Goal: Task Accomplishment & Management: Manage account settings

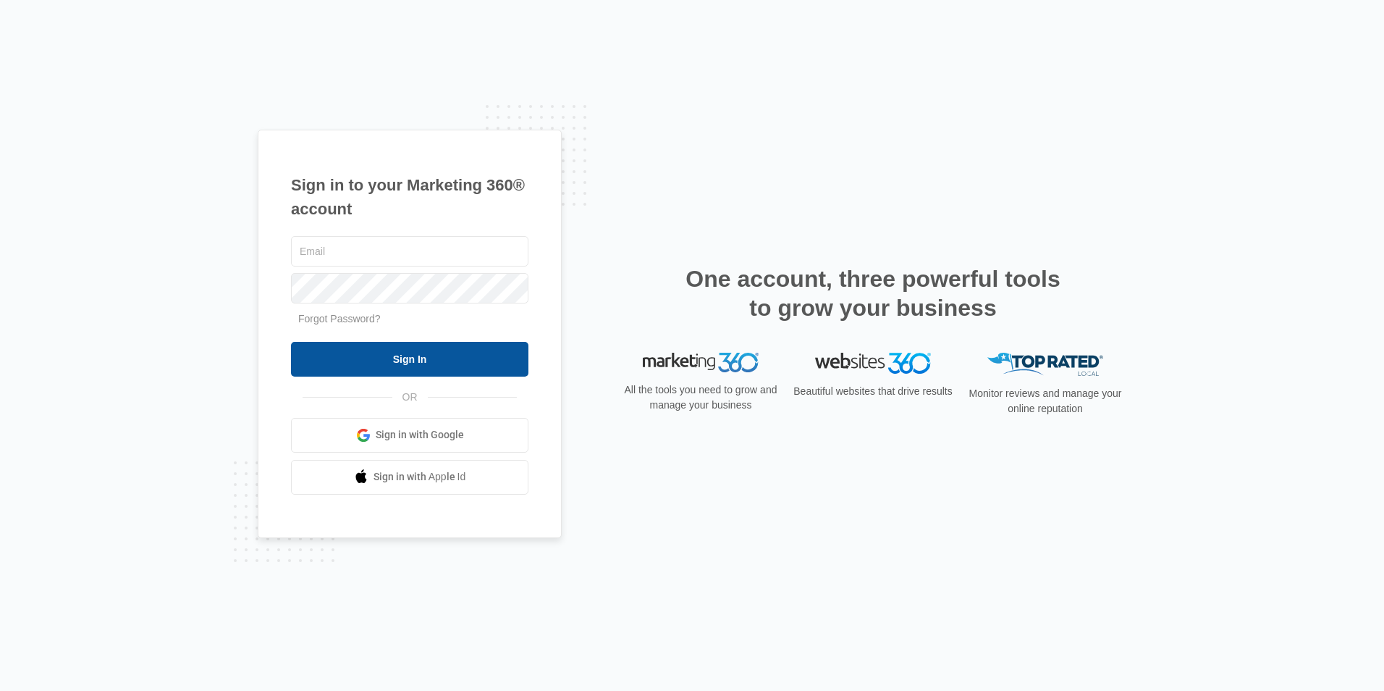
type input "[EMAIL_ADDRESS][DOMAIN_NAME]"
click at [329, 345] on input "Sign In" at bounding box center [409, 359] width 237 height 35
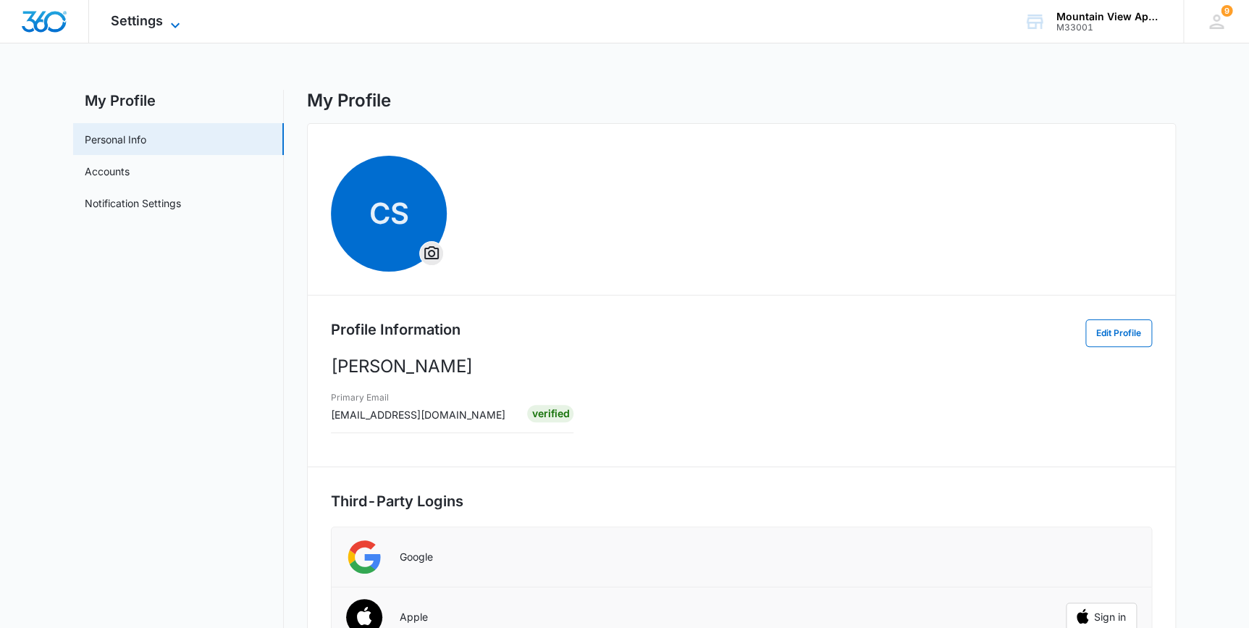
click at [140, 17] on span "Settings" at bounding box center [137, 20] width 52 height 15
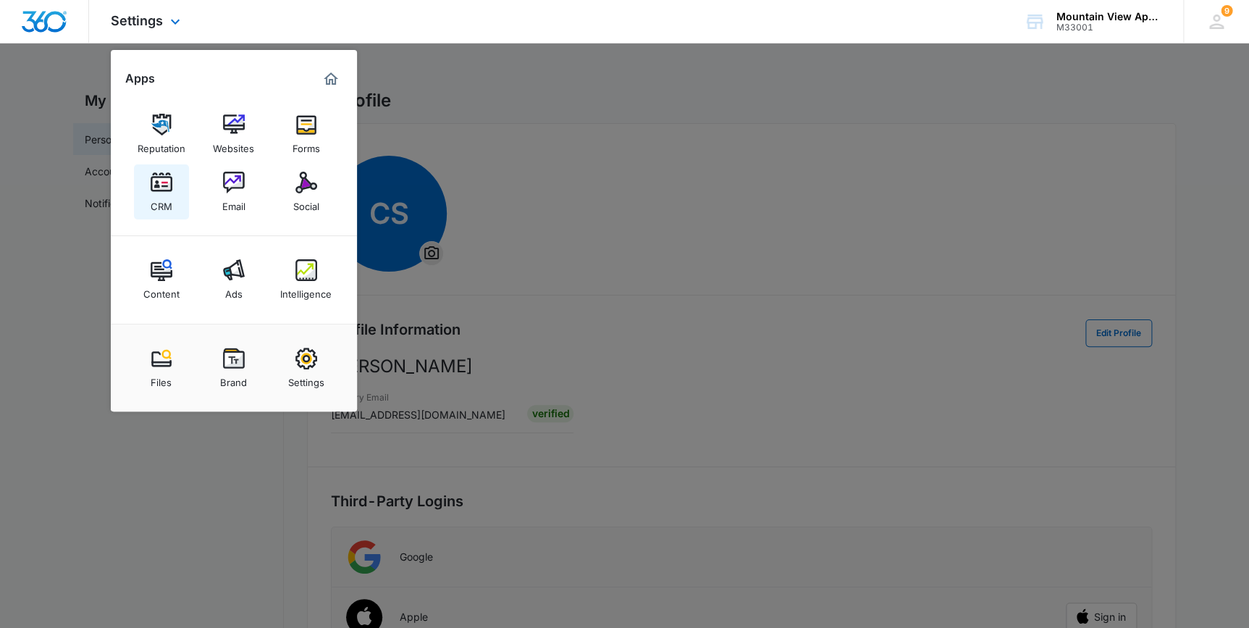
click at [158, 188] on img at bounding box center [162, 183] width 22 height 22
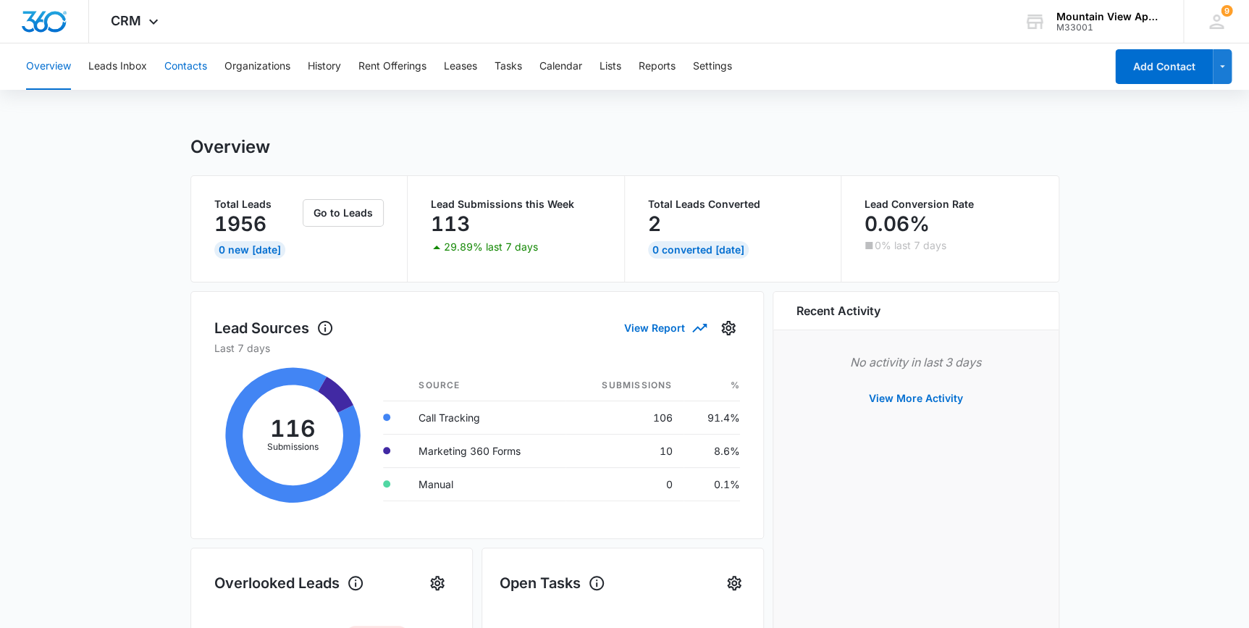
click at [186, 72] on button "Contacts" at bounding box center [185, 66] width 43 height 46
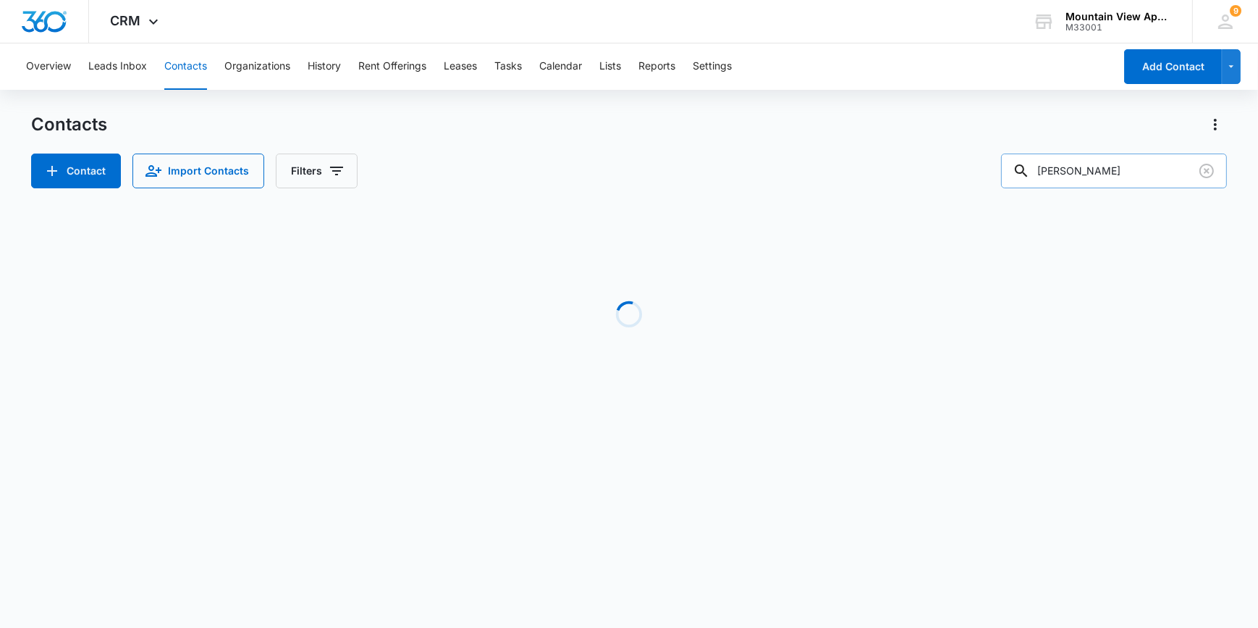
click at [1122, 174] on input "sneed" at bounding box center [1114, 170] width 226 height 35
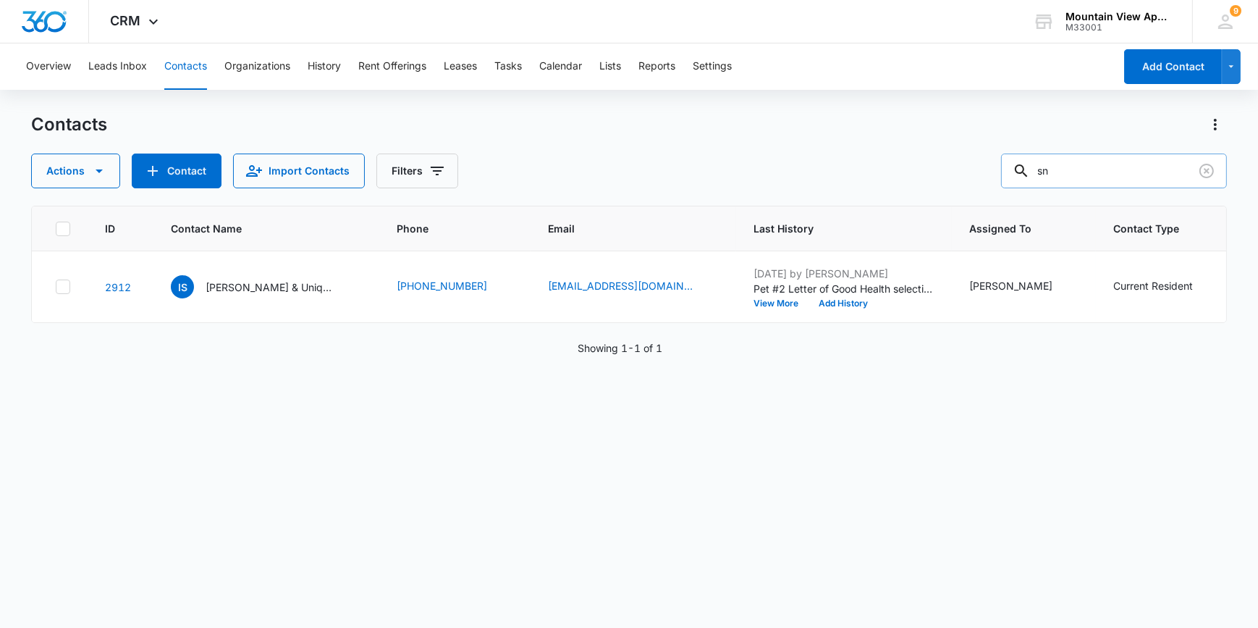
type input "s"
type input "horner"
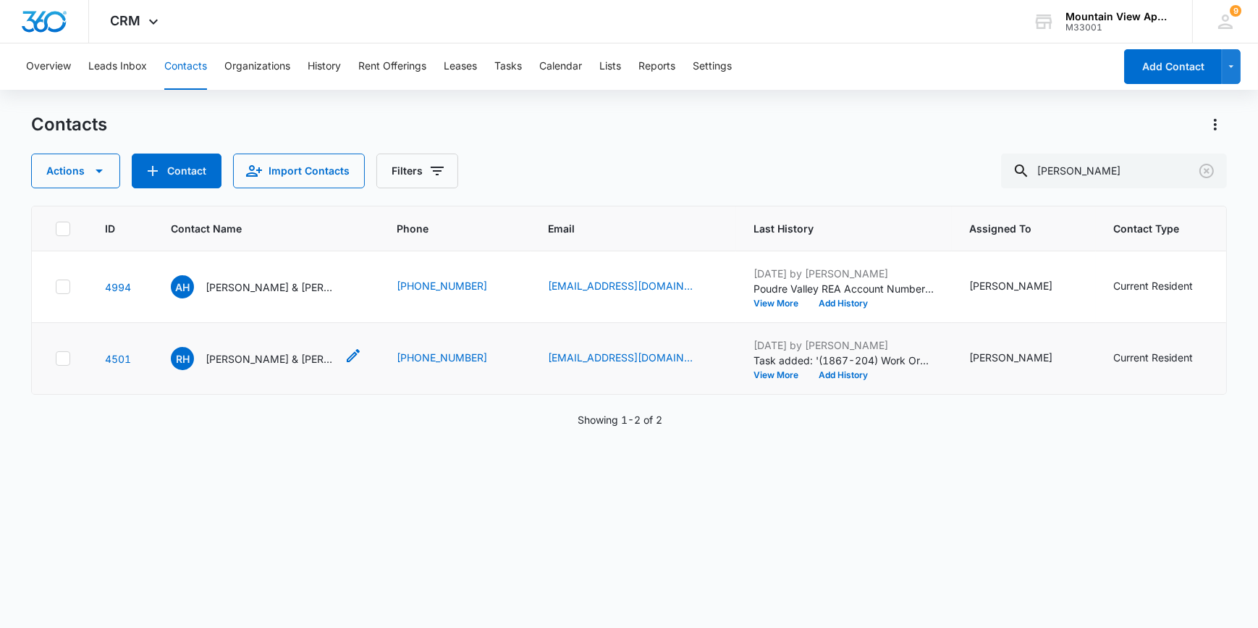
click at [235, 356] on p "Ryan Horner & Cara Dove" at bounding box center [271, 358] width 130 height 15
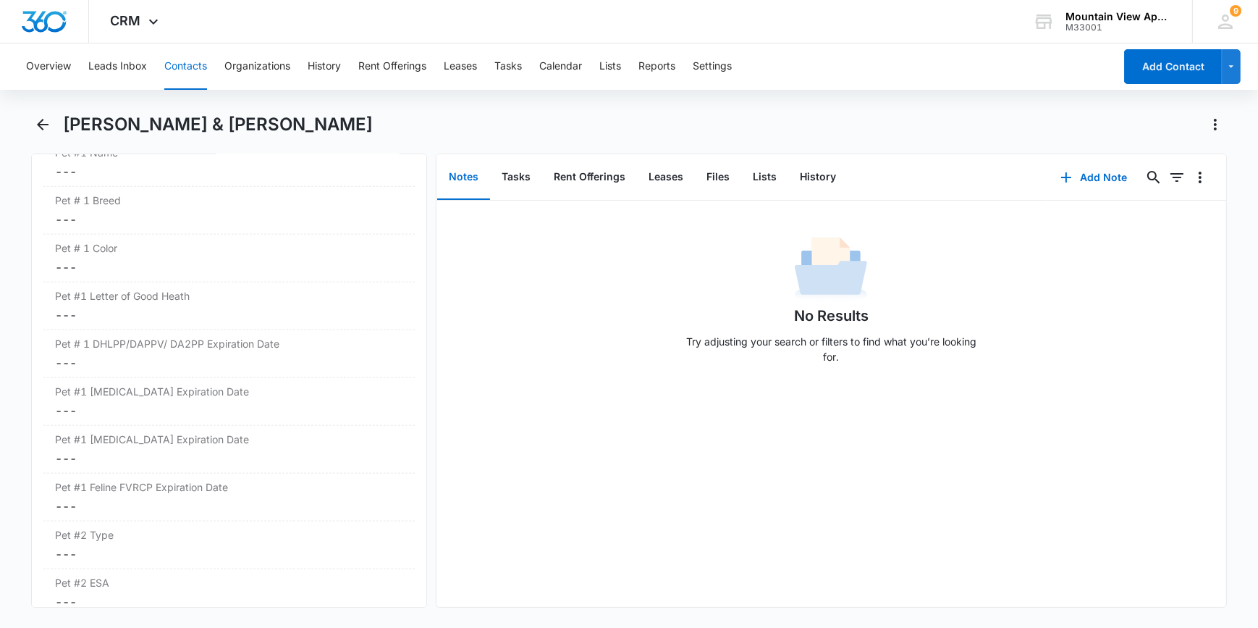
scroll to position [2106, 0]
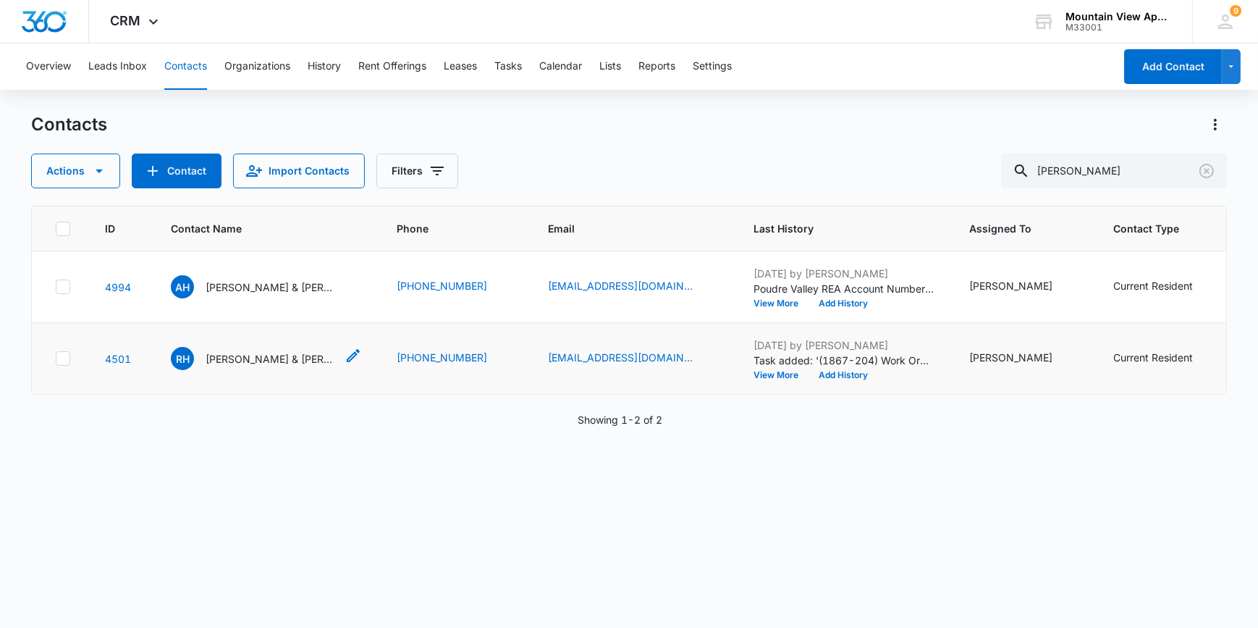
click at [251, 357] on p "Ryan Horner & Cara Dove" at bounding box center [271, 358] width 130 height 15
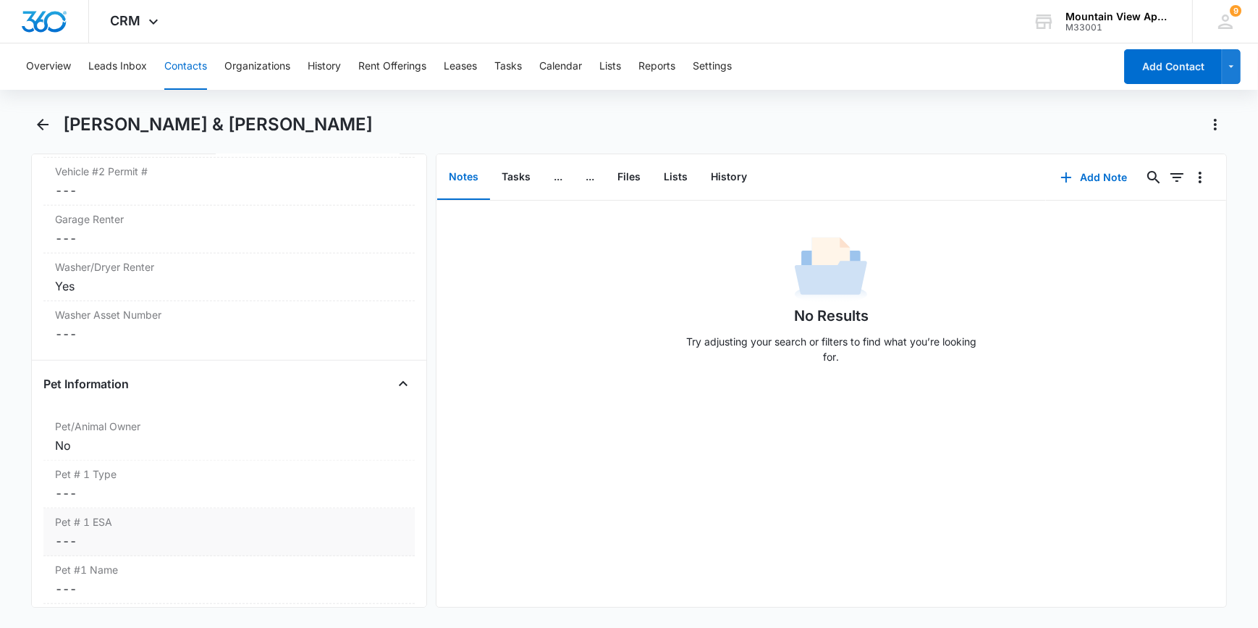
scroll to position [1842, 0]
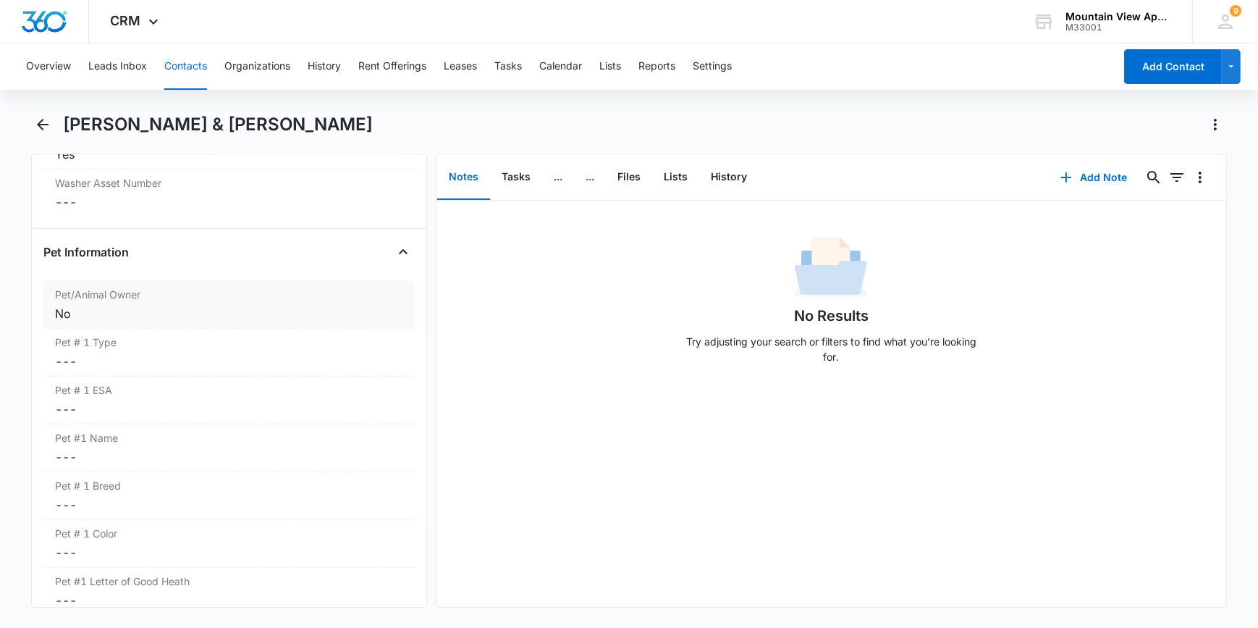
click at [67, 290] on label "Pet/Animal Owner" at bounding box center [228, 294] width 347 height 15
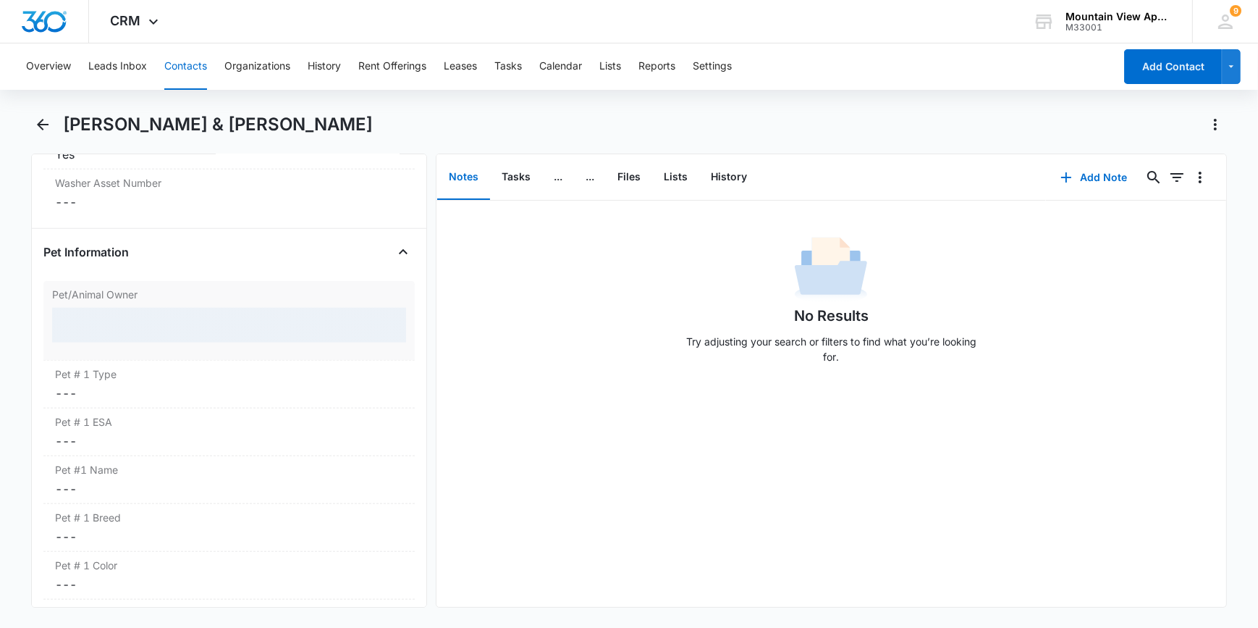
click at [72, 323] on div at bounding box center [228, 325] width 353 height 35
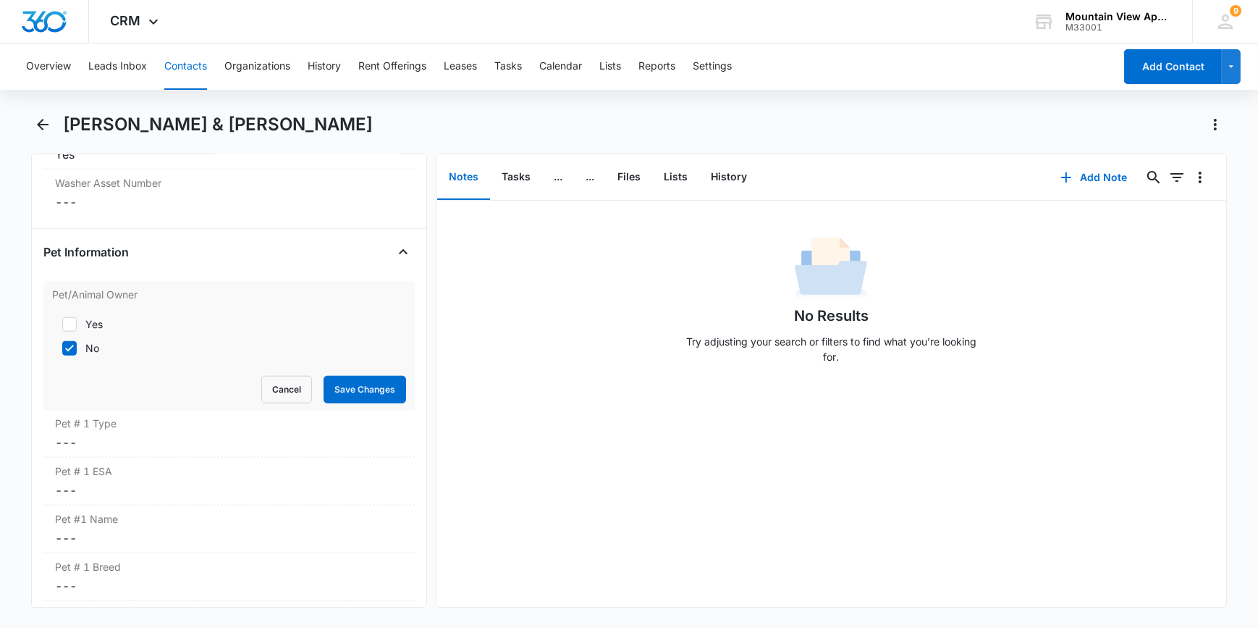
click at [72, 323] on icon at bounding box center [69, 324] width 13 height 13
click at [62, 323] on input "Yes" at bounding box center [57, 324] width 10 height 10
checkbox input "true"
click at [69, 348] on icon at bounding box center [69, 348] width 13 height 13
click at [62, 348] on input "No" at bounding box center [57, 348] width 10 height 10
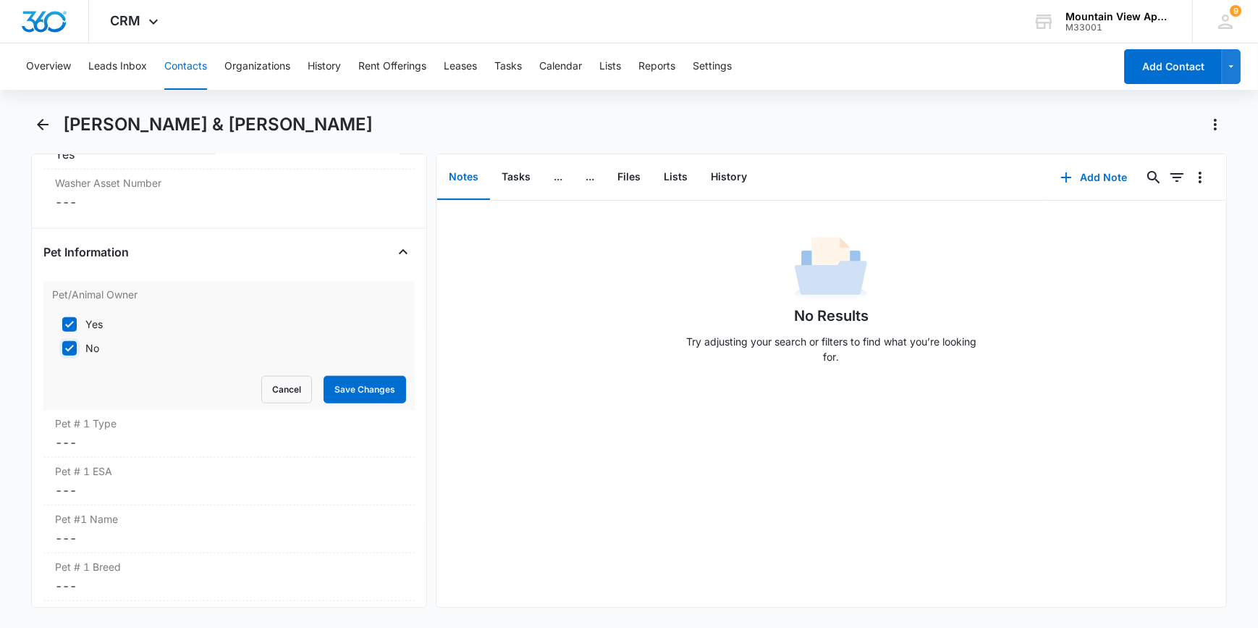
checkbox input "false"
click at [347, 387] on button "Save Changes" at bounding box center [365, 390] width 83 height 28
click at [41, 436] on div "Remove RH Ryan Horner & Cara Dove Contact Info Name Cancel Save Changes Ryan Ho…" at bounding box center [228, 380] width 395 height 454
click at [64, 435] on dd "Cancel Save Changes ---" at bounding box center [228, 442] width 347 height 17
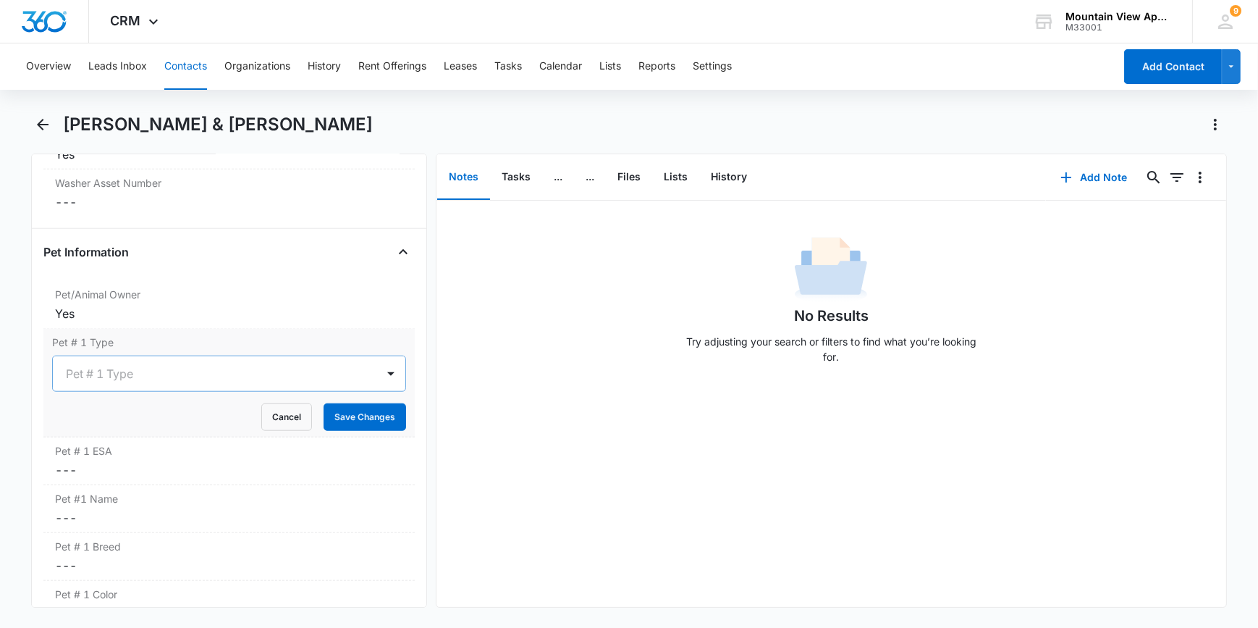
click at [83, 367] on div at bounding box center [211, 373] width 291 height 20
click at [83, 453] on p "Cat" at bounding box center [77, 451] width 17 height 15
click at [369, 410] on button "Save Changes" at bounding box center [365, 417] width 83 height 28
click at [88, 461] on dd "Cancel Save Changes ---" at bounding box center [228, 469] width 347 height 17
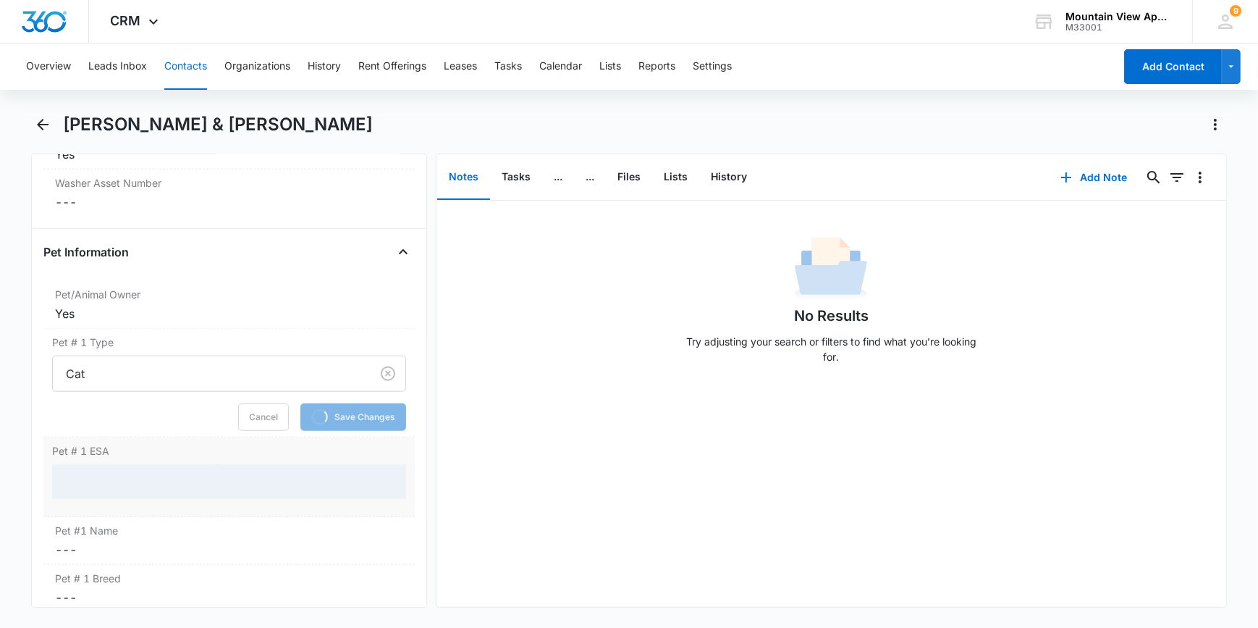
click at [93, 477] on div at bounding box center [228, 481] width 353 height 35
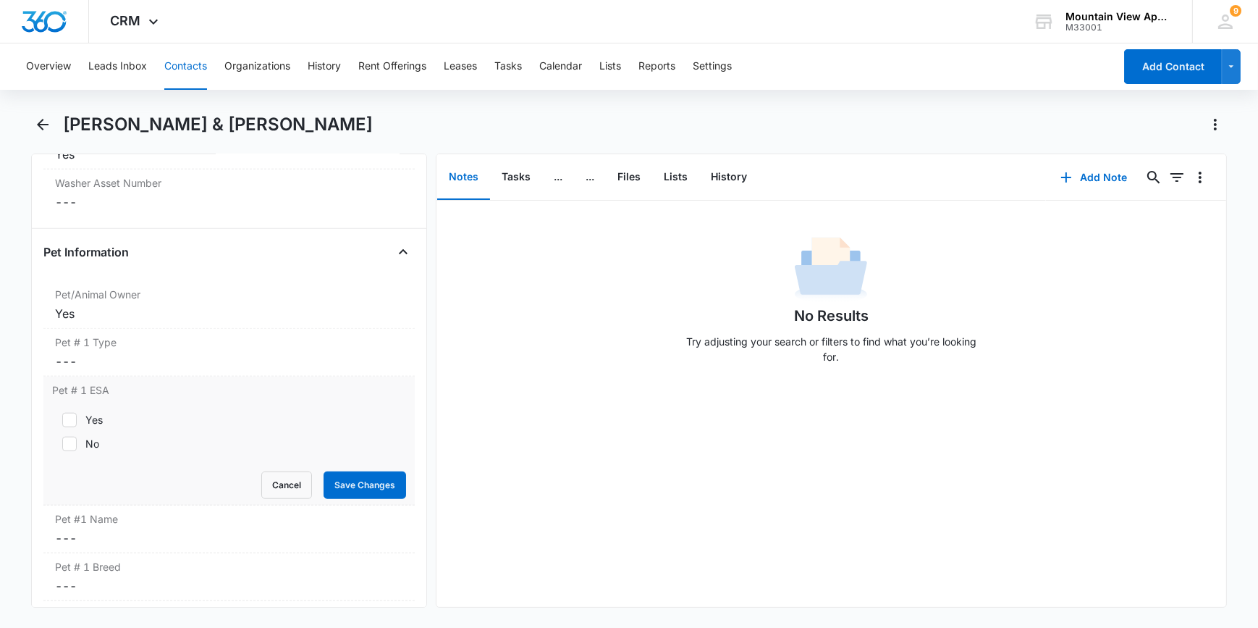
click at [71, 500] on div "Pet # 1 ESA Yes No Cancel Save Changes" at bounding box center [228, 440] width 371 height 129
click at [72, 444] on icon at bounding box center [69, 443] width 13 height 13
click at [62, 444] on input "No" at bounding box center [57, 444] width 10 height 10
checkbox input "true"
click at [358, 478] on button "Save Changes" at bounding box center [365, 485] width 83 height 28
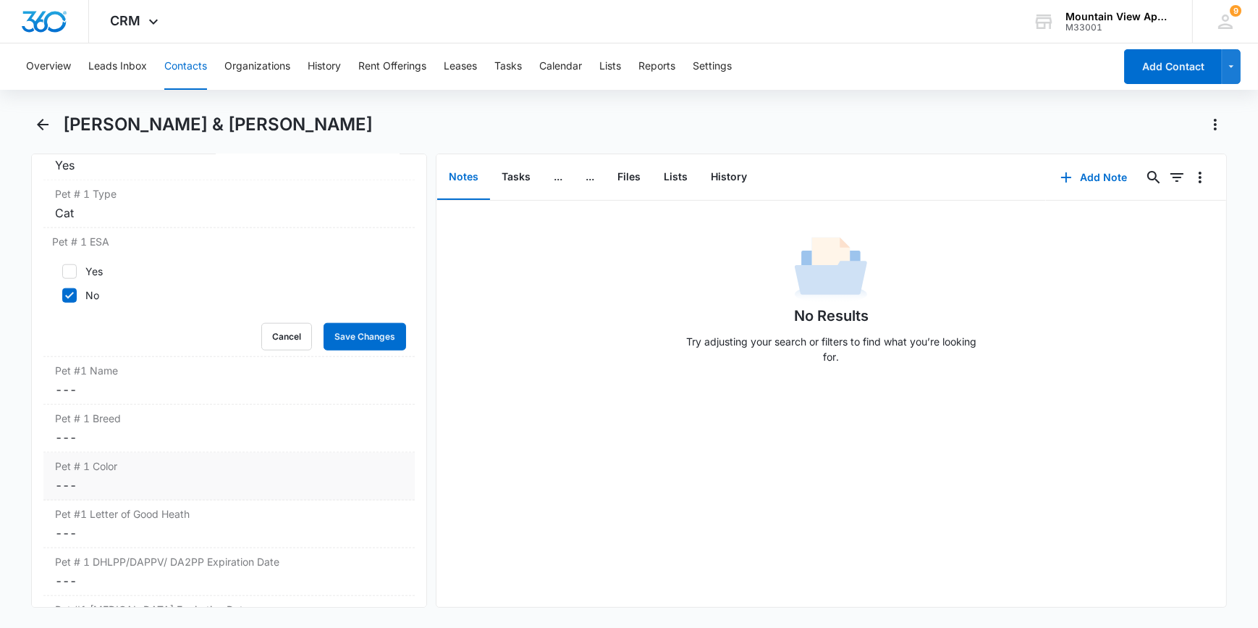
scroll to position [2040, 0]
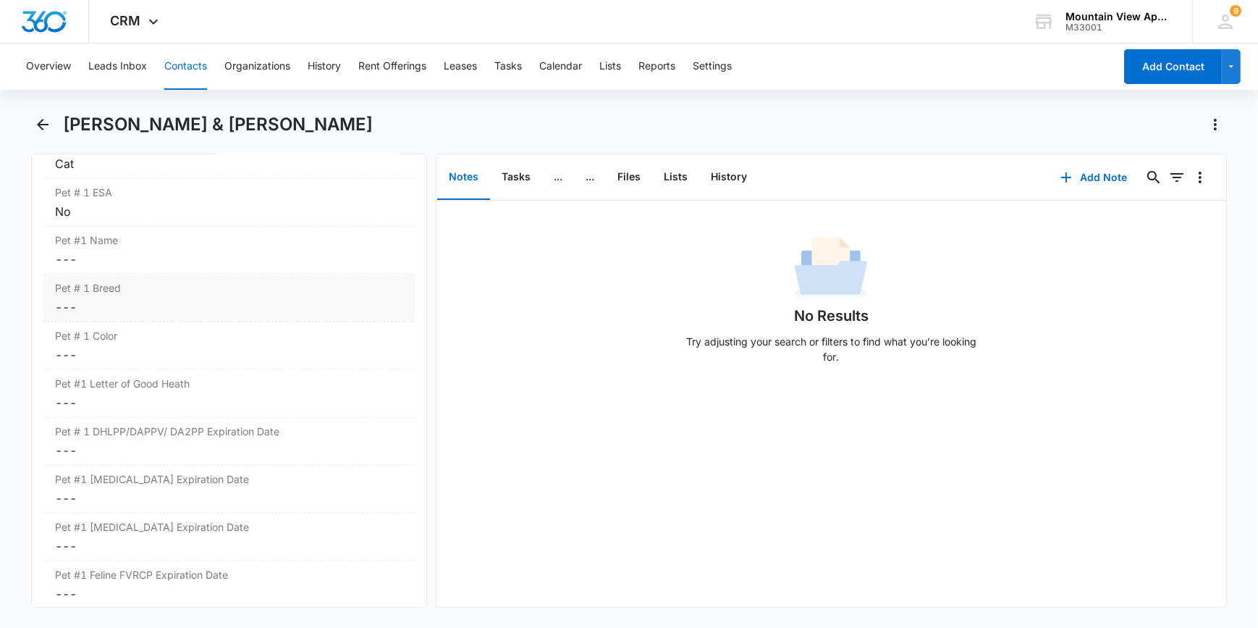
click at [69, 305] on dd "Cancel Save Changes ---" at bounding box center [228, 306] width 347 height 17
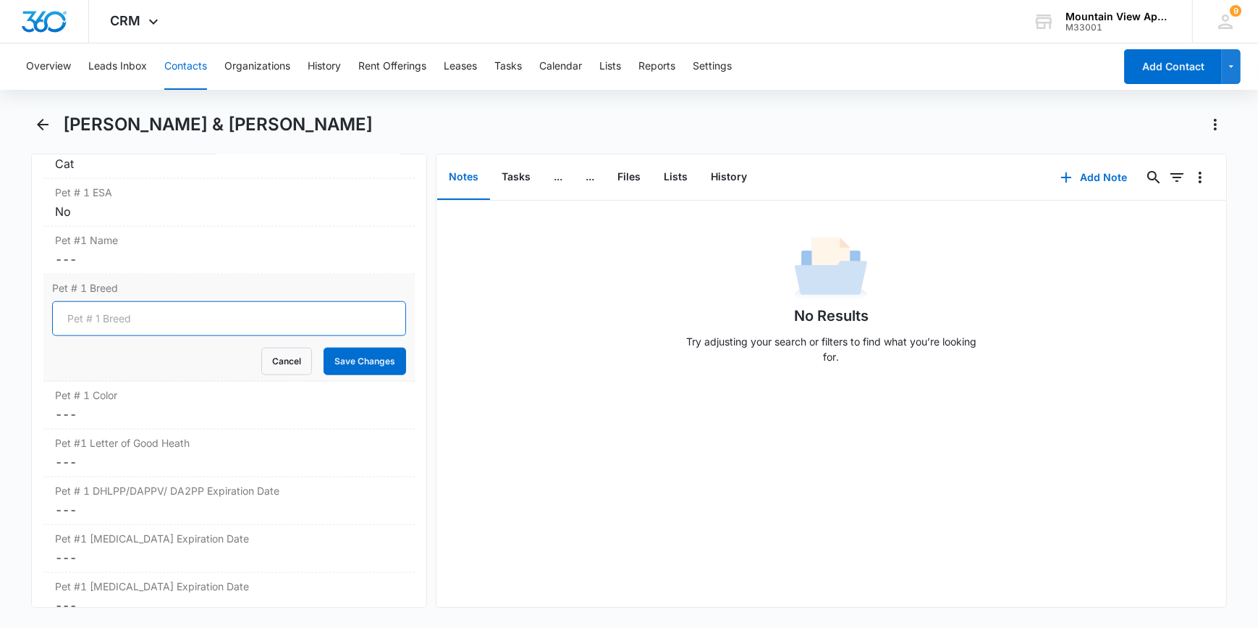
click at [70, 313] on input "Pet # 1 Breed" at bounding box center [228, 318] width 353 height 35
click at [65, 253] on dd "Cancel Save Changes ---" at bounding box center [228, 258] width 347 height 17
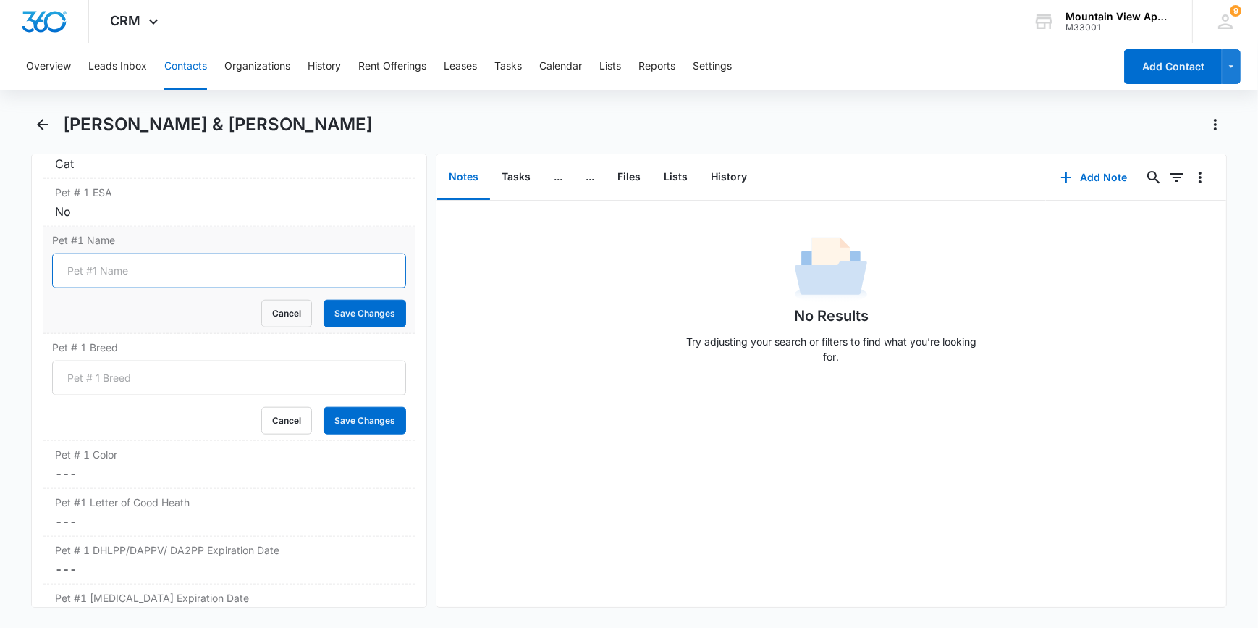
click at [69, 266] on input "Pet #1 Name" at bounding box center [228, 270] width 353 height 35
type input "Toby Keith"
click at [348, 304] on button "Save Changes" at bounding box center [365, 314] width 83 height 28
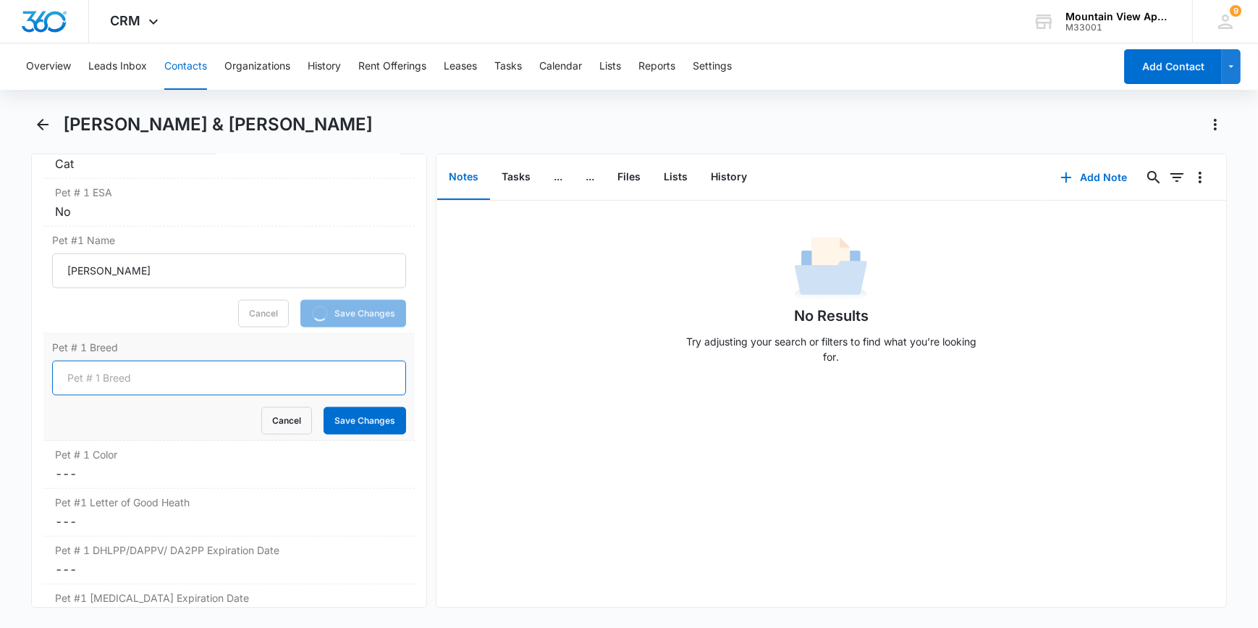
click at [82, 378] on input "Pet # 1 Breed" at bounding box center [228, 377] width 353 height 35
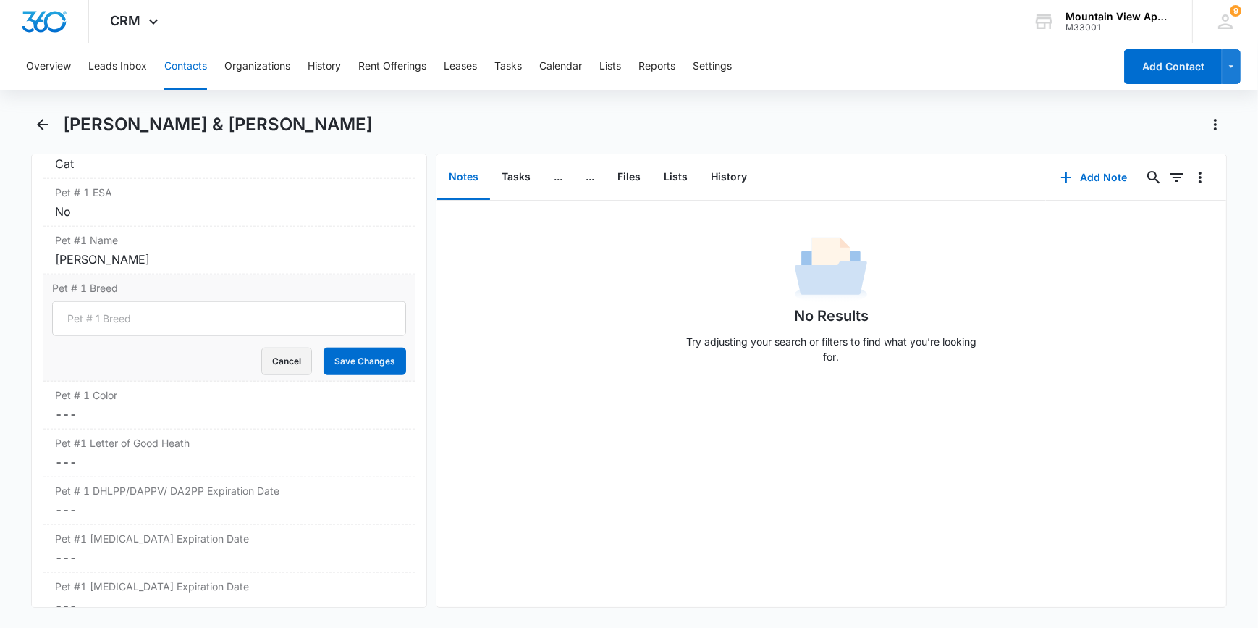
click at [274, 353] on button "Cancel" at bounding box center [286, 361] width 51 height 28
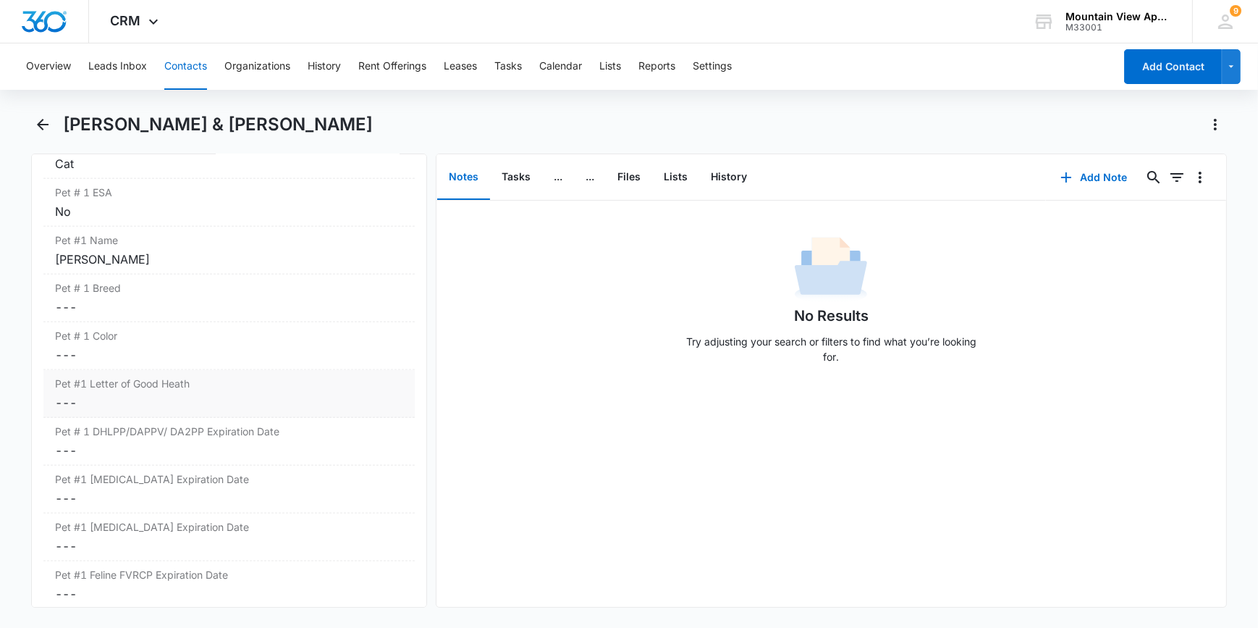
click at [106, 394] on dd "Cancel Save Changes ---" at bounding box center [228, 402] width 347 height 17
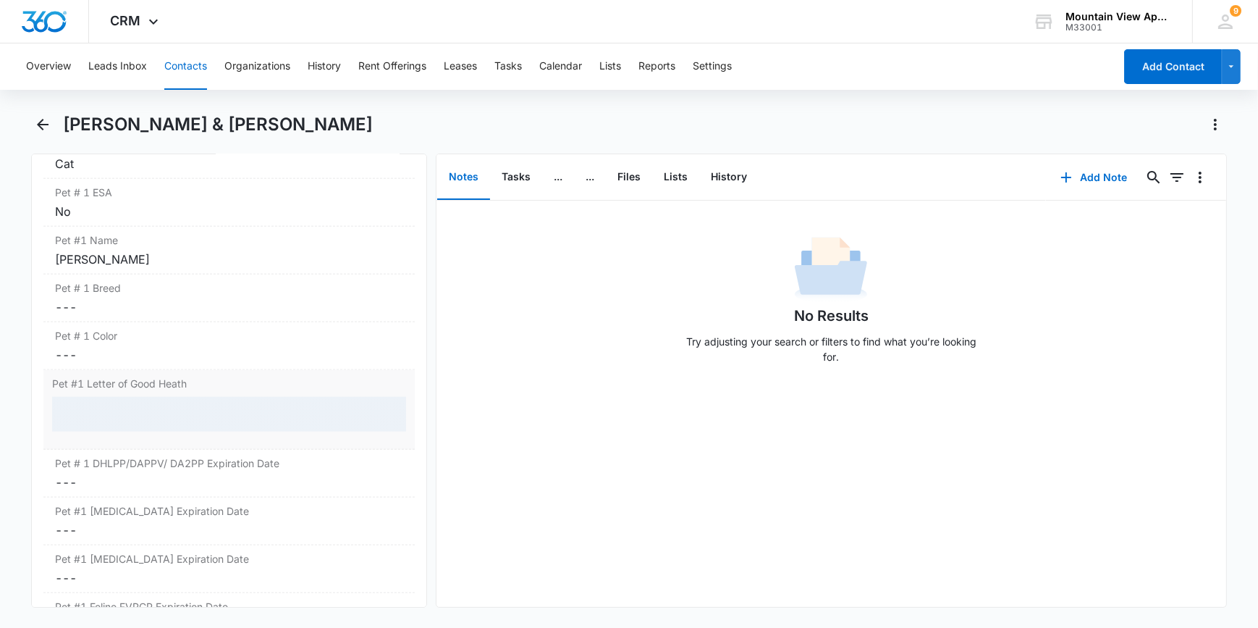
click at [96, 410] on div at bounding box center [228, 414] width 353 height 35
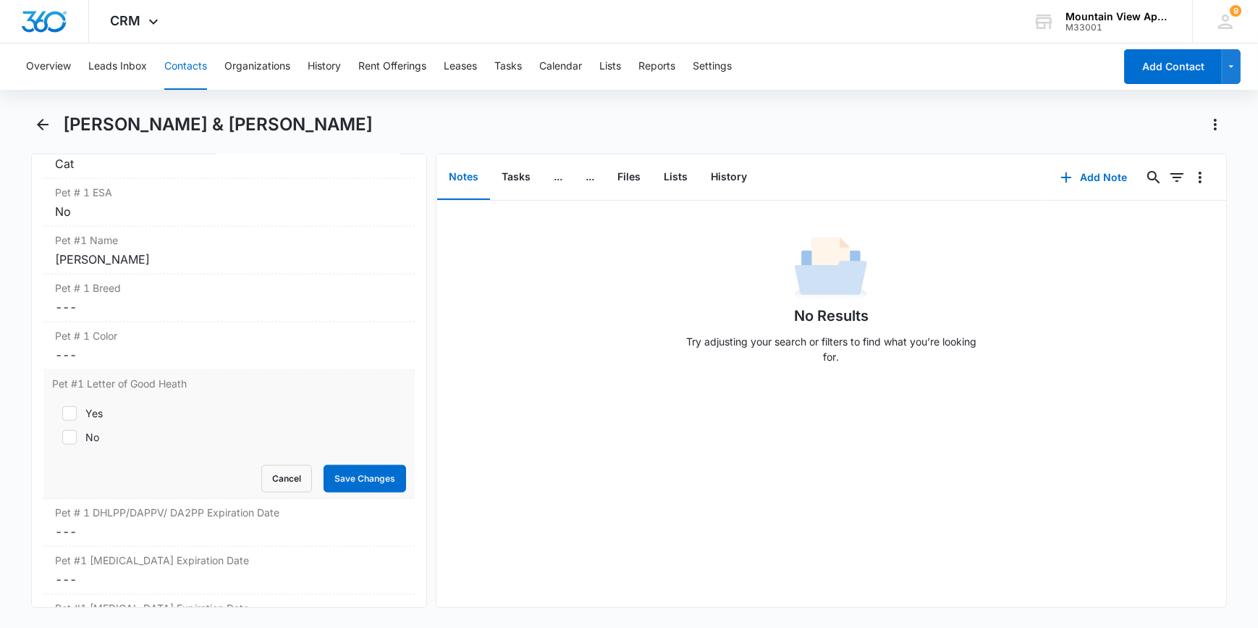
click at [94, 413] on div "Yes" at bounding box center [93, 412] width 17 height 15
click at [62, 413] on input "Yes" at bounding box center [57, 413] width 10 height 10
checkbox input "true"
click at [350, 470] on button "Save Changes" at bounding box center [365, 479] width 83 height 28
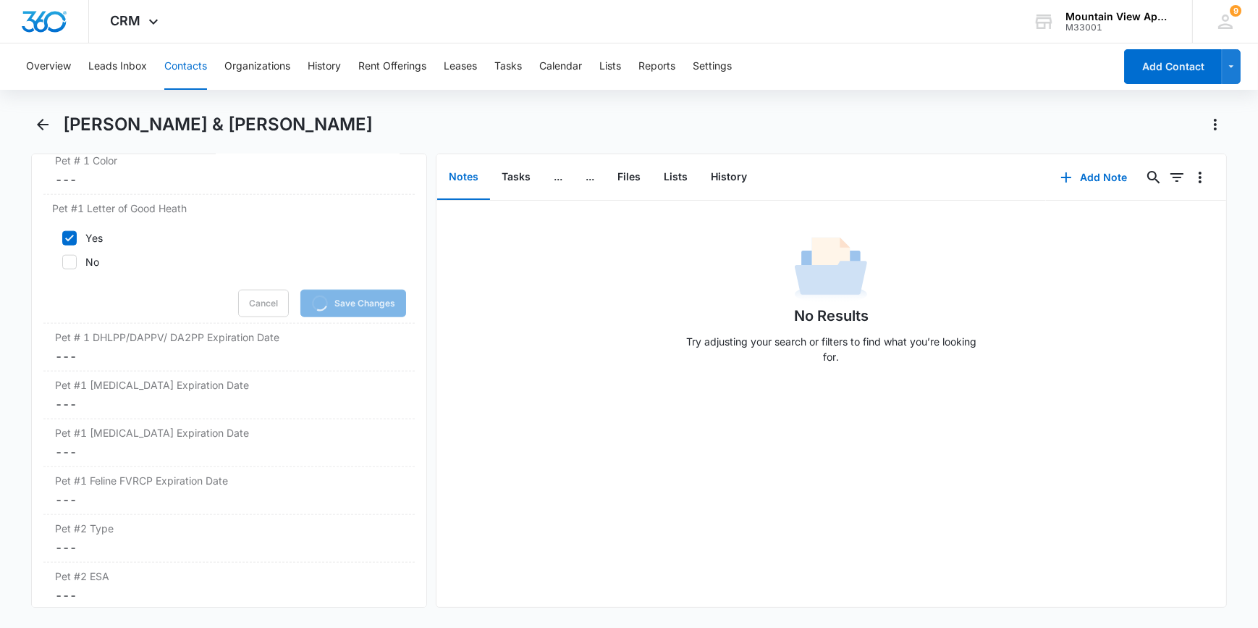
scroll to position [2303, 0]
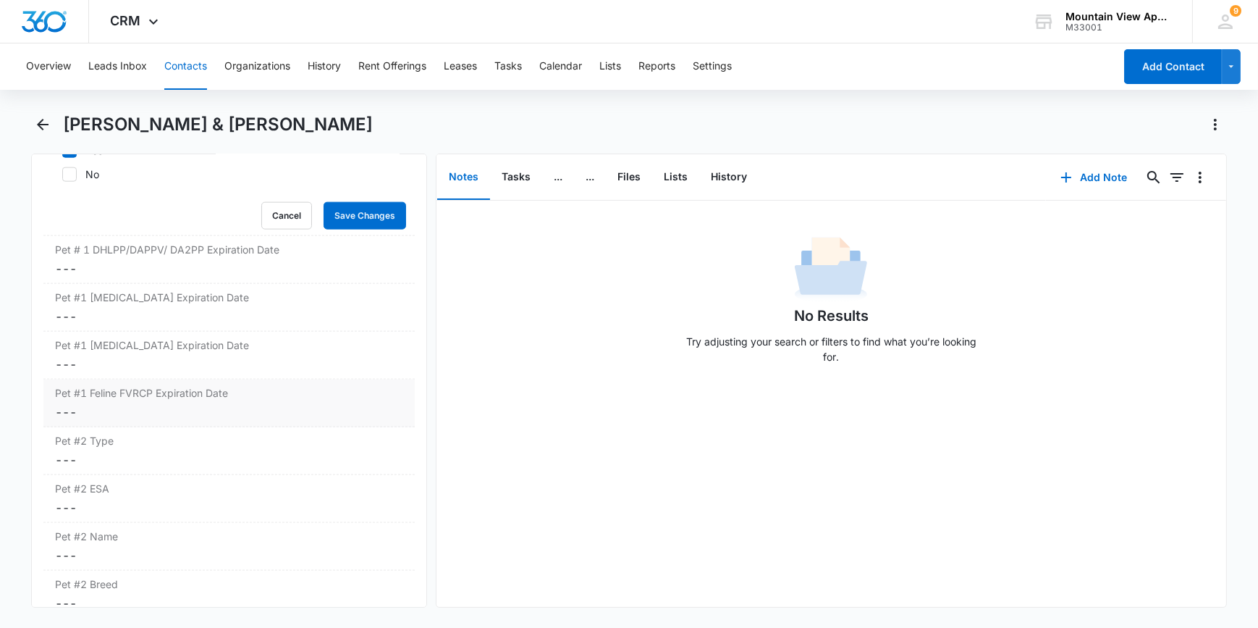
click at [64, 405] on dd "Cancel Save Changes ---" at bounding box center [228, 411] width 347 height 17
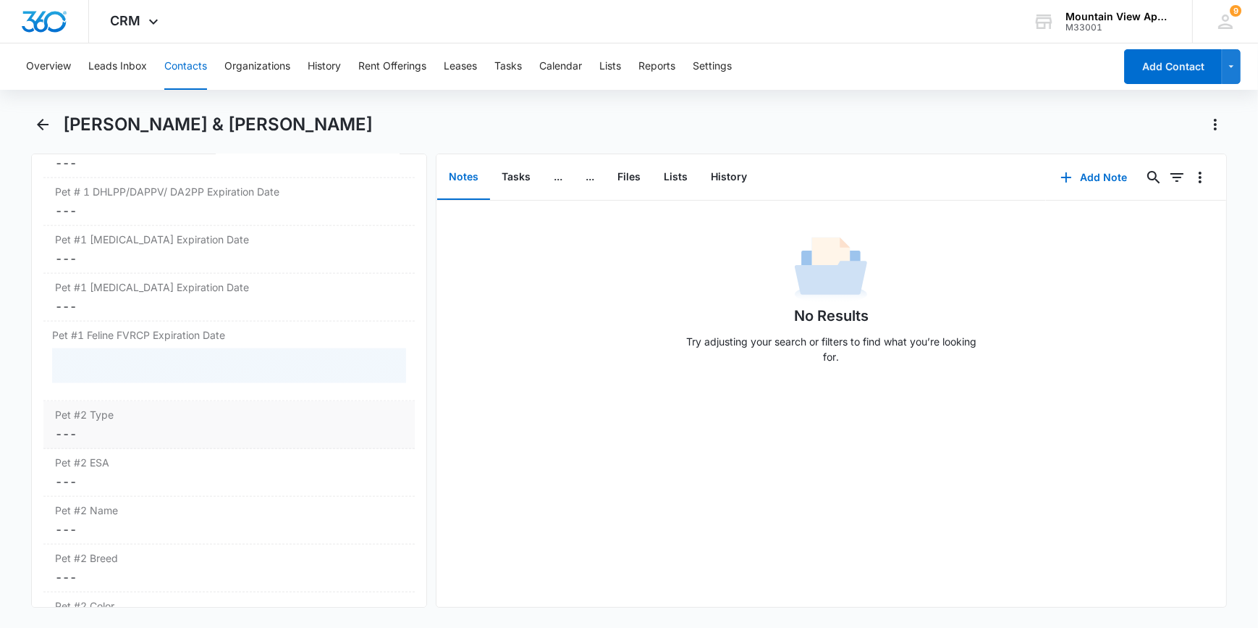
scroll to position [2277, 0]
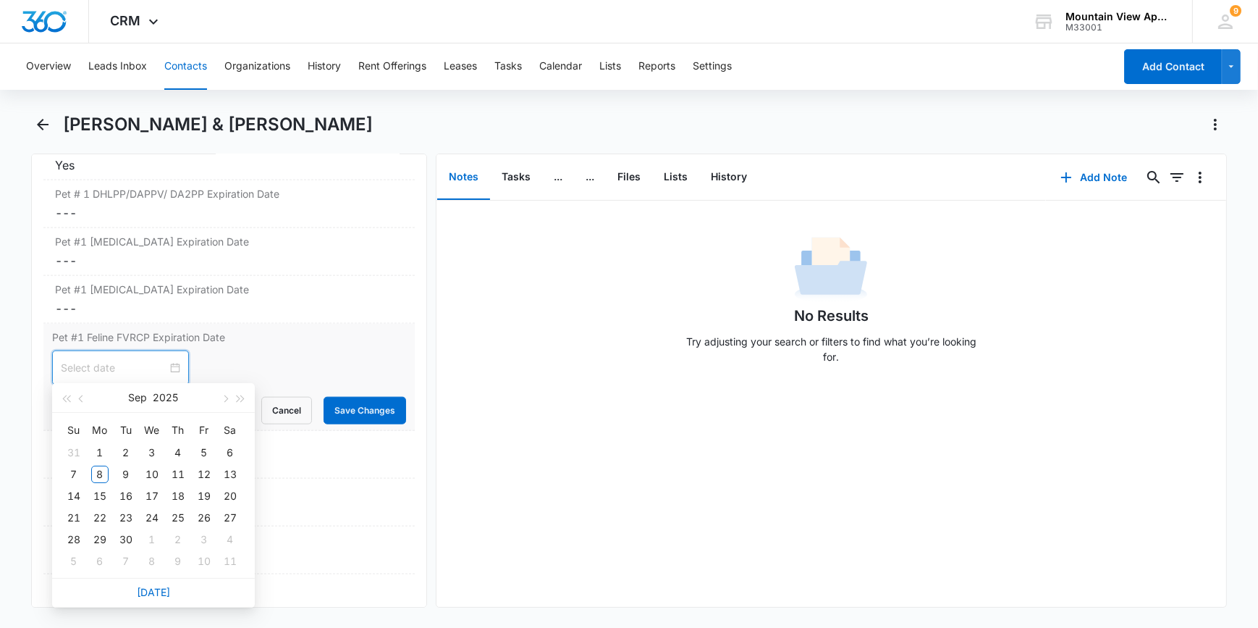
click at [77, 371] on input at bounding box center [114, 368] width 106 height 16
type input "Sep 28, 2025"
click at [74, 539] on div "28" at bounding box center [73, 539] width 17 height 17
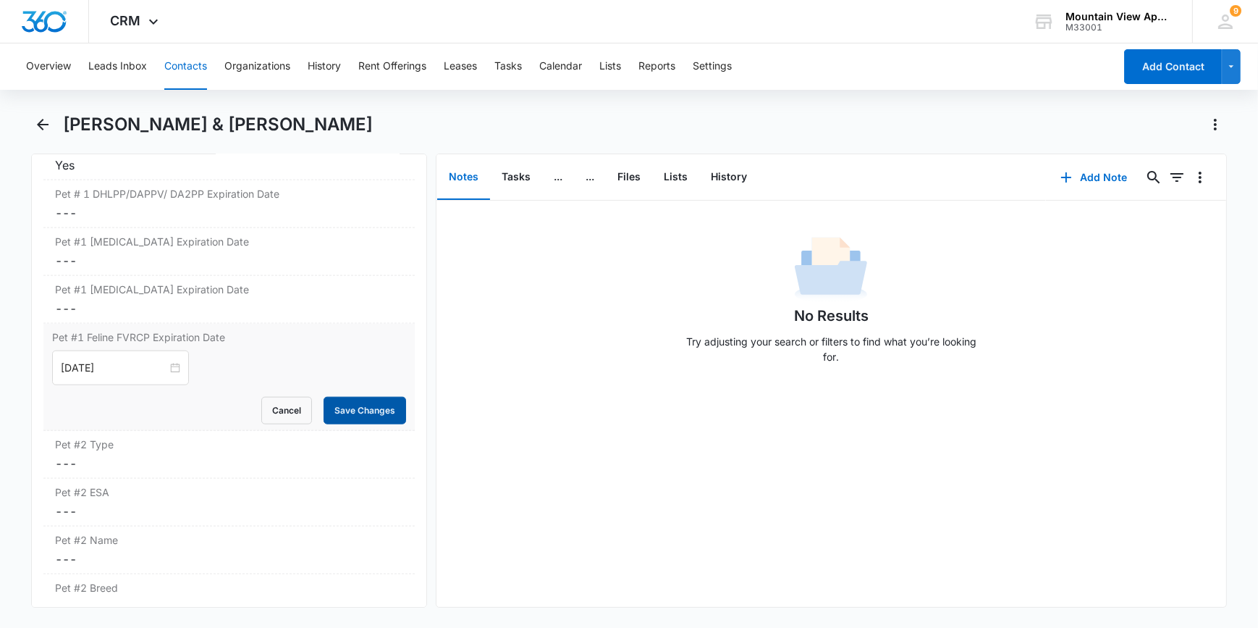
click at [340, 405] on button "Save Changes" at bounding box center [365, 411] width 83 height 28
click at [177, 64] on button "Contacts" at bounding box center [185, 66] width 43 height 46
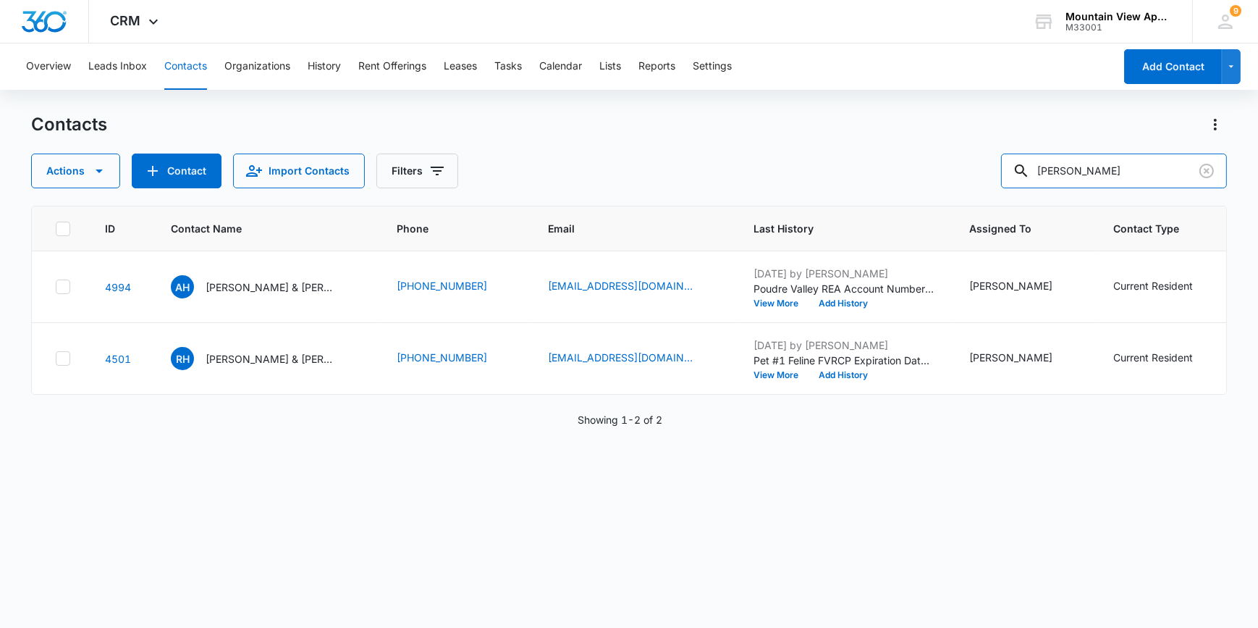
drag, startPoint x: 1114, startPoint y: 168, endPoint x: 994, endPoint y: 164, distance: 120.2
click at [995, 172] on div "Actions Contact Import Contacts Filters horner" at bounding box center [628, 170] width 1195 height 35
type input "rafkin"
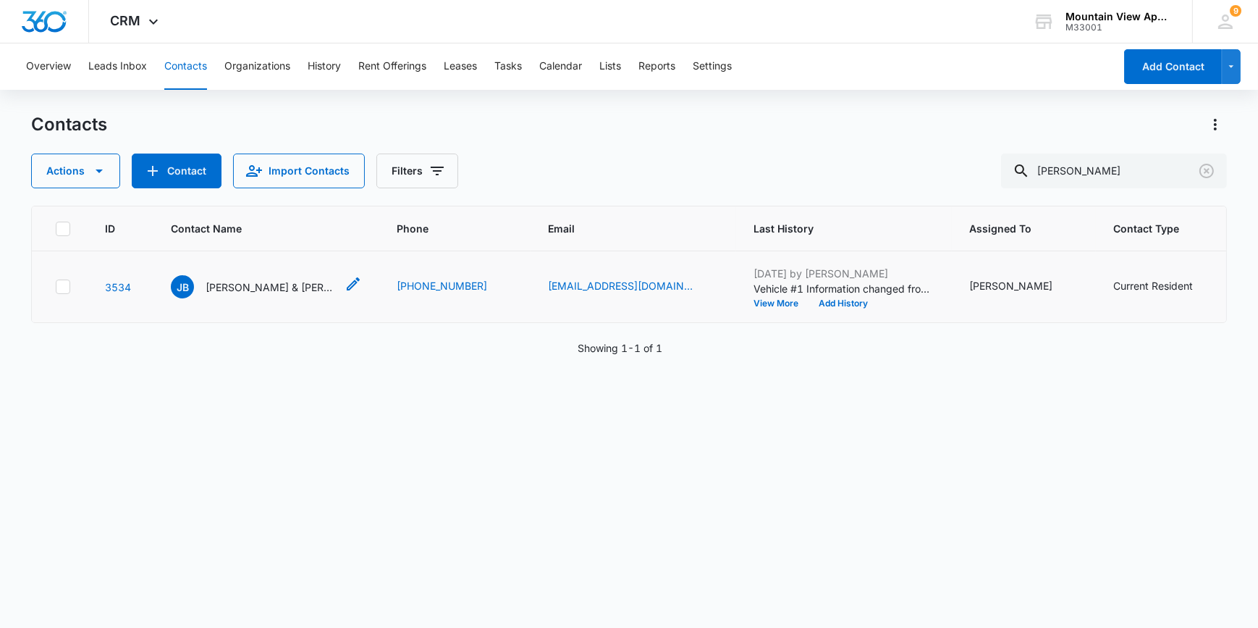
click at [250, 282] on p "Jason Burke & Savannah Alise Rafkin" at bounding box center [271, 286] width 130 height 15
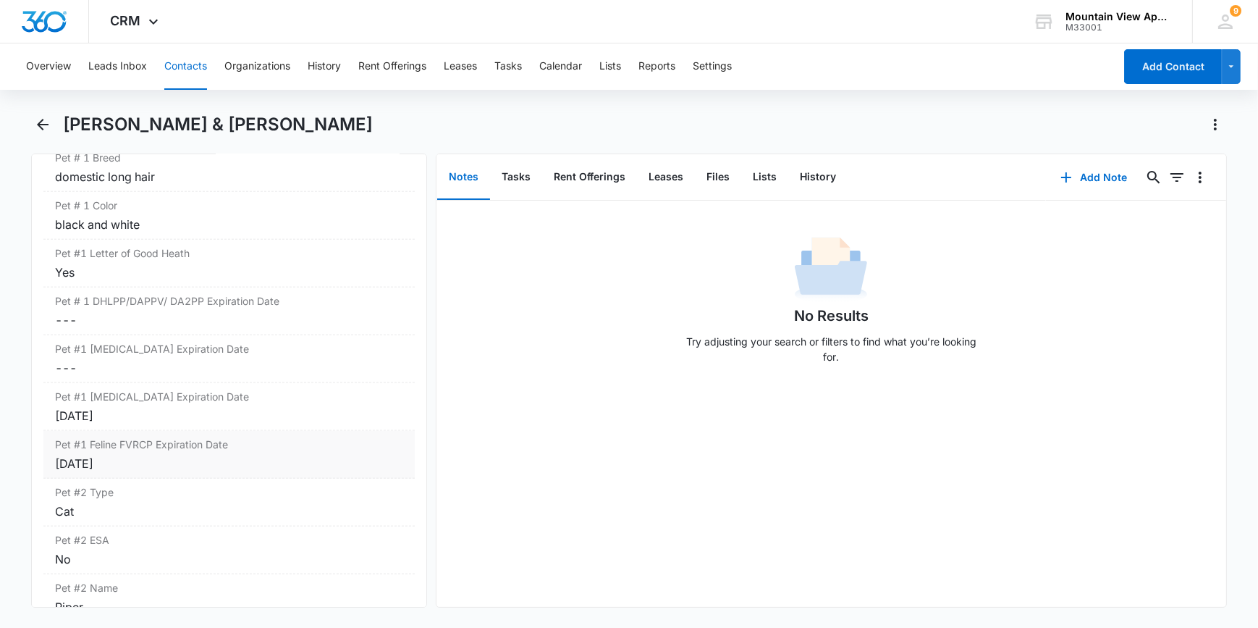
scroll to position [2171, 0]
click at [109, 420] on div "Pet #1 Rabies Expiration Date Cancel Save Changes Sep 3, 2025" at bounding box center [228, 405] width 371 height 48
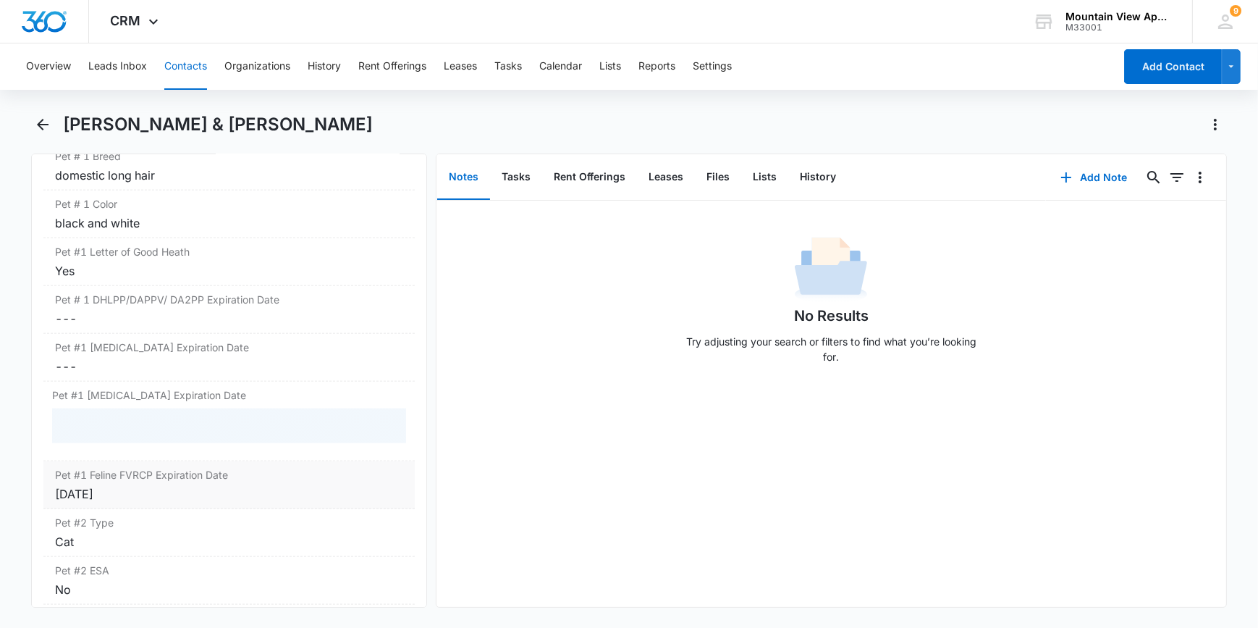
click at [109, 420] on div at bounding box center [228, 425] width 353 height 35
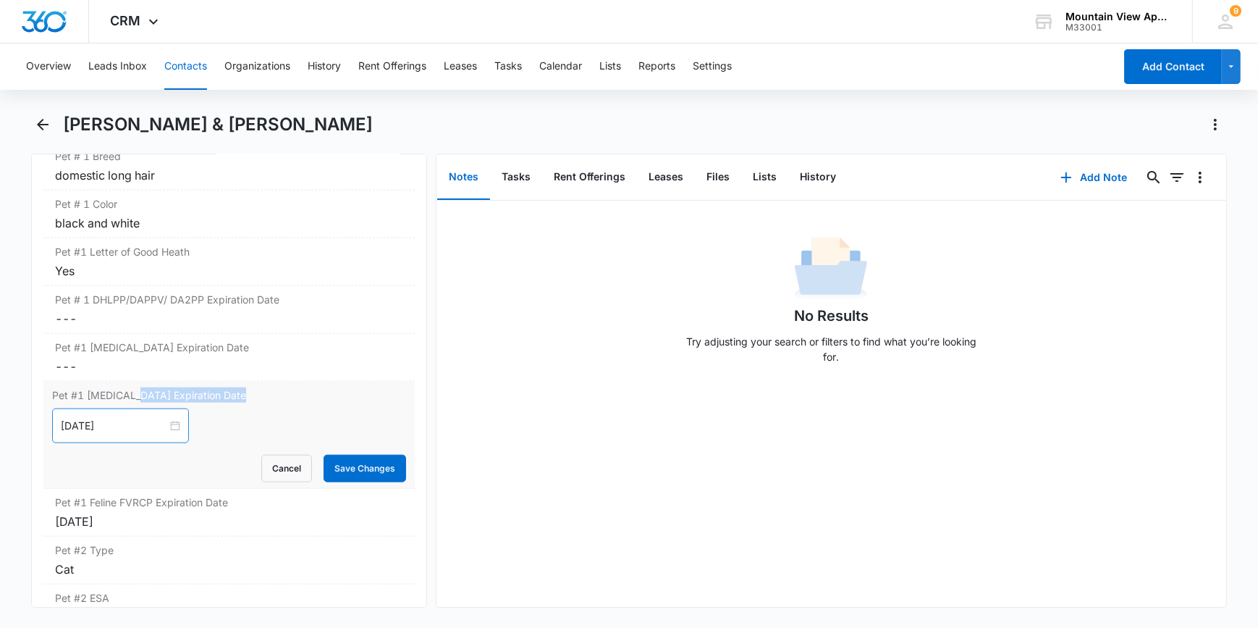
click at [132, 406] on div "Pet #1 Rabies Expiration Date Sep 3, 2025 Cancel Save Changes" at bounding box center [228, 434] width 371 height 107
drag, startPoint x: 132, startPoint y: 406, endPoint x: 163, endPoint y: 423, distance: 35.0
click at [139, 423] on input at bounding box center [114, 426] width 106 height 16
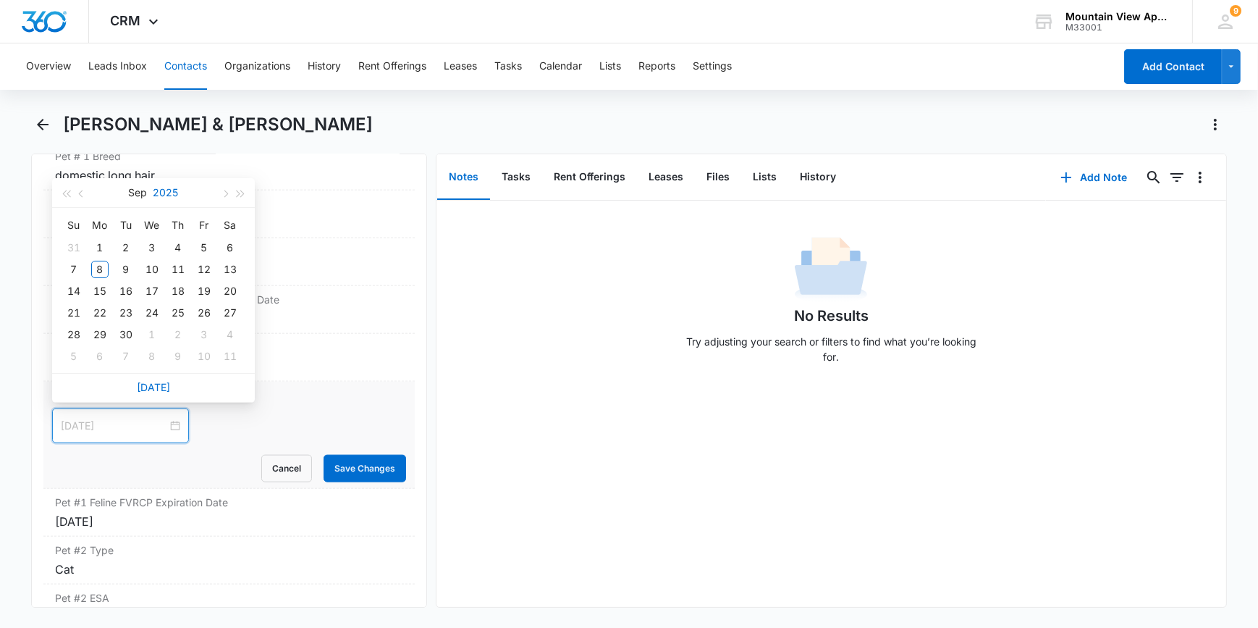
type input "Sep 3, 2025"
click at [99, 270] on div "8" at bounding box center [99, 269] width 17 height 17
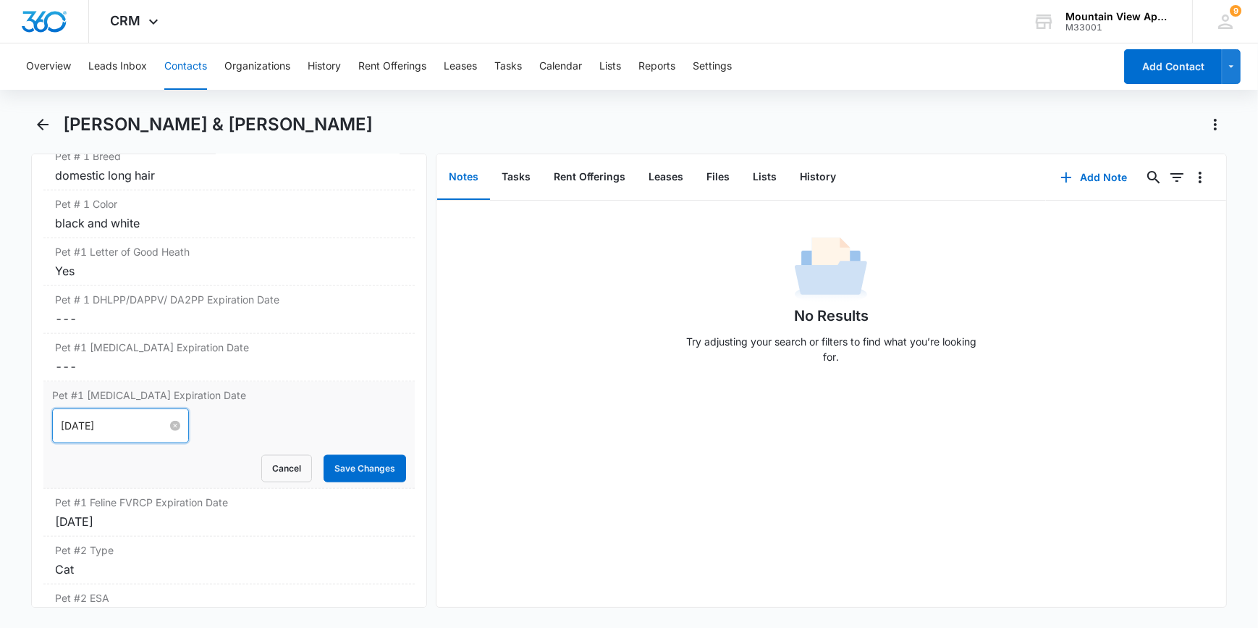
click at [130, 418] on input "Sep 8, 2025" at bounding box center [114, 426] width 106 height 16
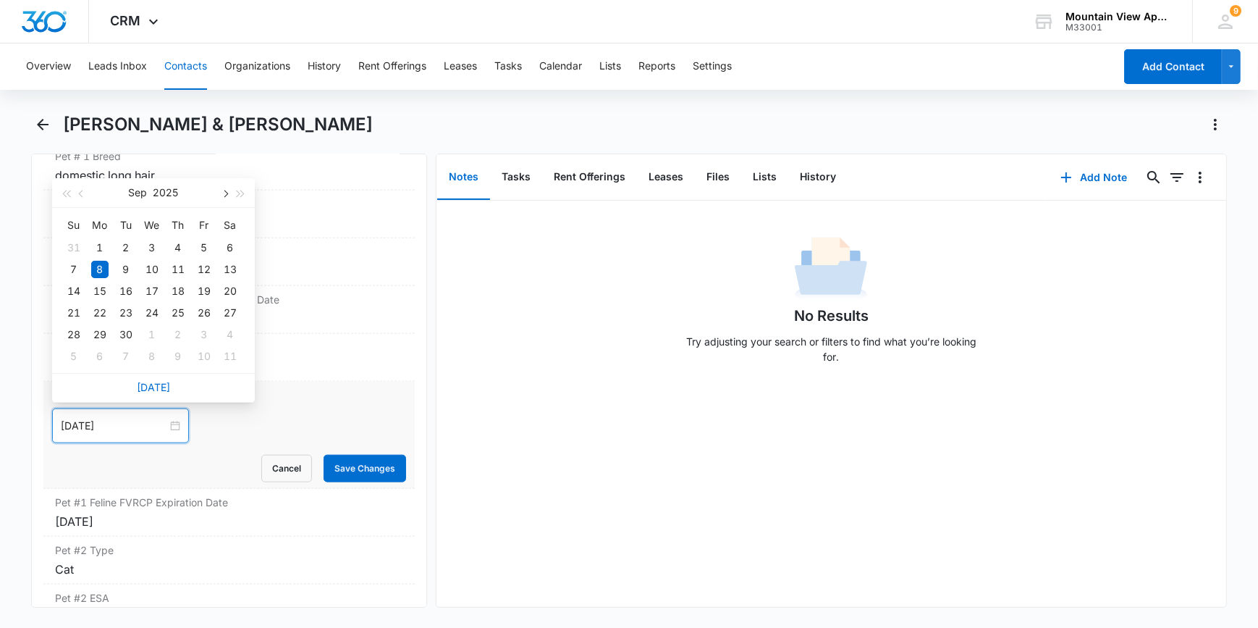
click at [225, 195] on span "button" at bounding box center [224, 193] width 7 height 7
click at [79, 193] on span "button" at bounding box center [82, 193] width 7 height 7
click at [239, 193] on span "button" at bounding box center [240, 193] width 7 height 7
type input "Sep 8, 2026"
click at [126, 269] on div "8" at bounding box center [125, 269] width 17 height 17
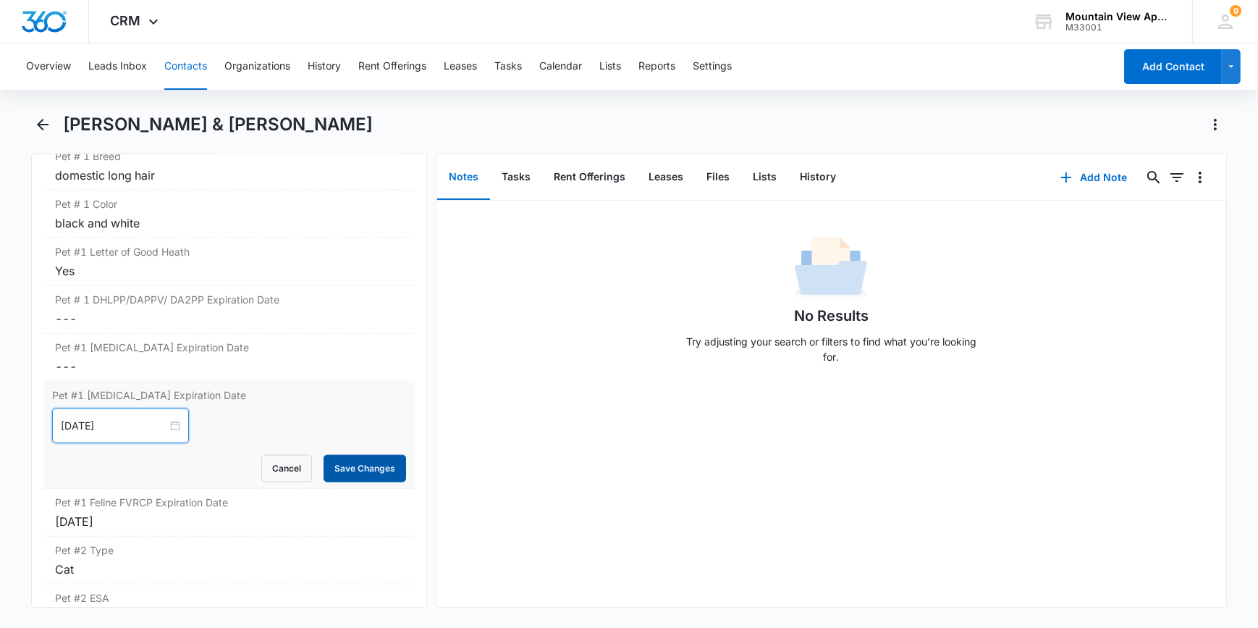
click at [346, 469] on button "Save Changes" at bounding box center [365, 469] width 83 height 28
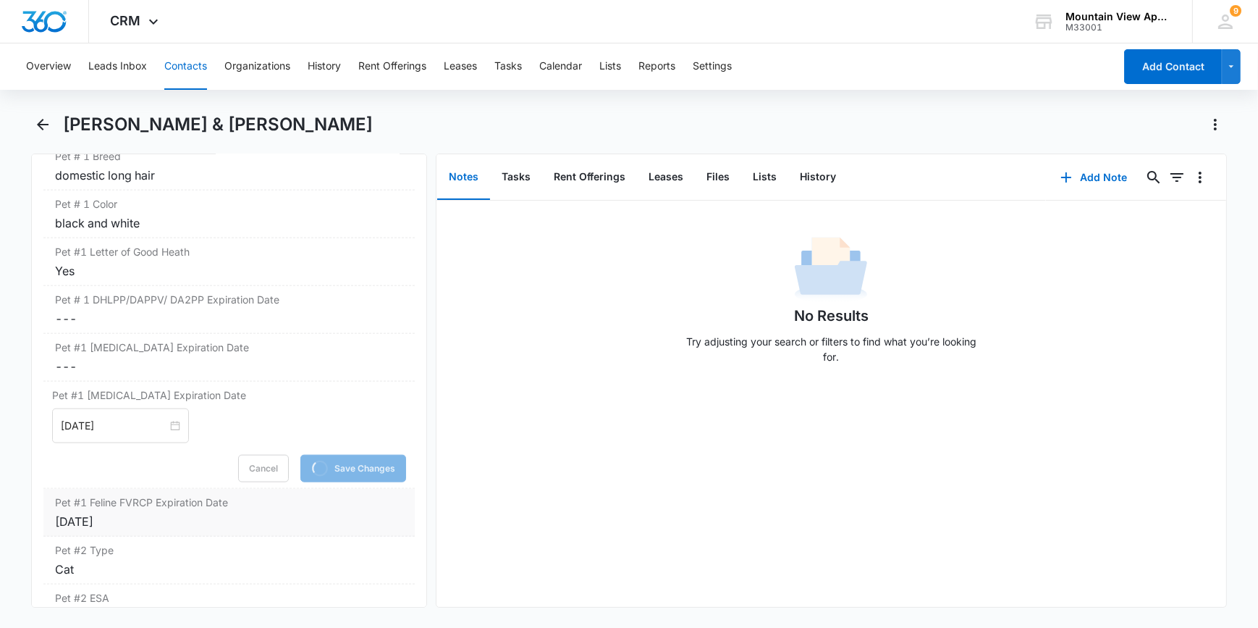
click at [128, 501] on label "Pet #1 Feline FVRCP Expiration Date" at bounding box center [228, 501] width 347 height 15
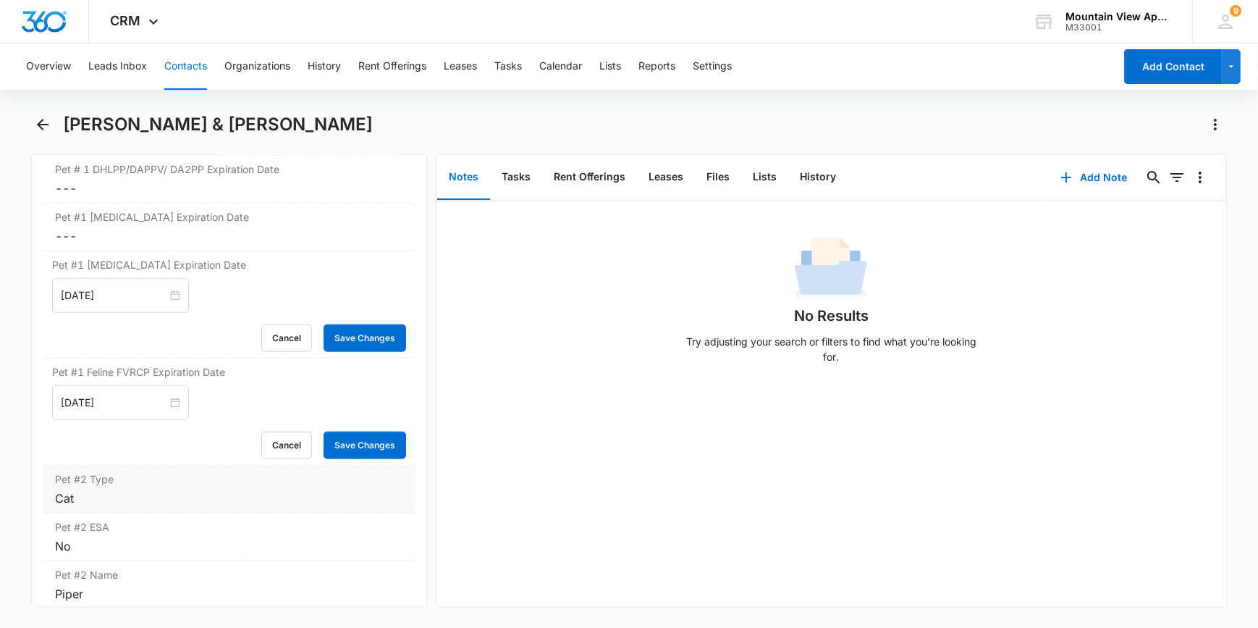
scroll to position [2303, 0]
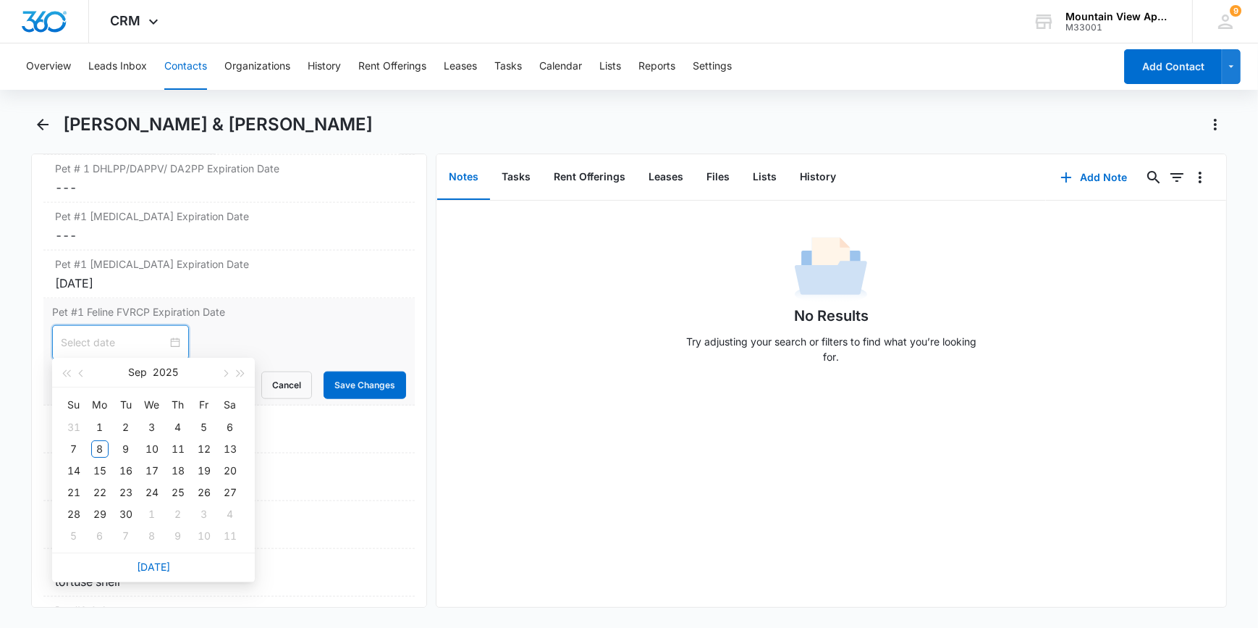
click at [93, 334] on input at bounding box center [114, 342] width 106 height 16
click at [75, 512] on div "28" at bounding box center [73, 513] width 17 height 17
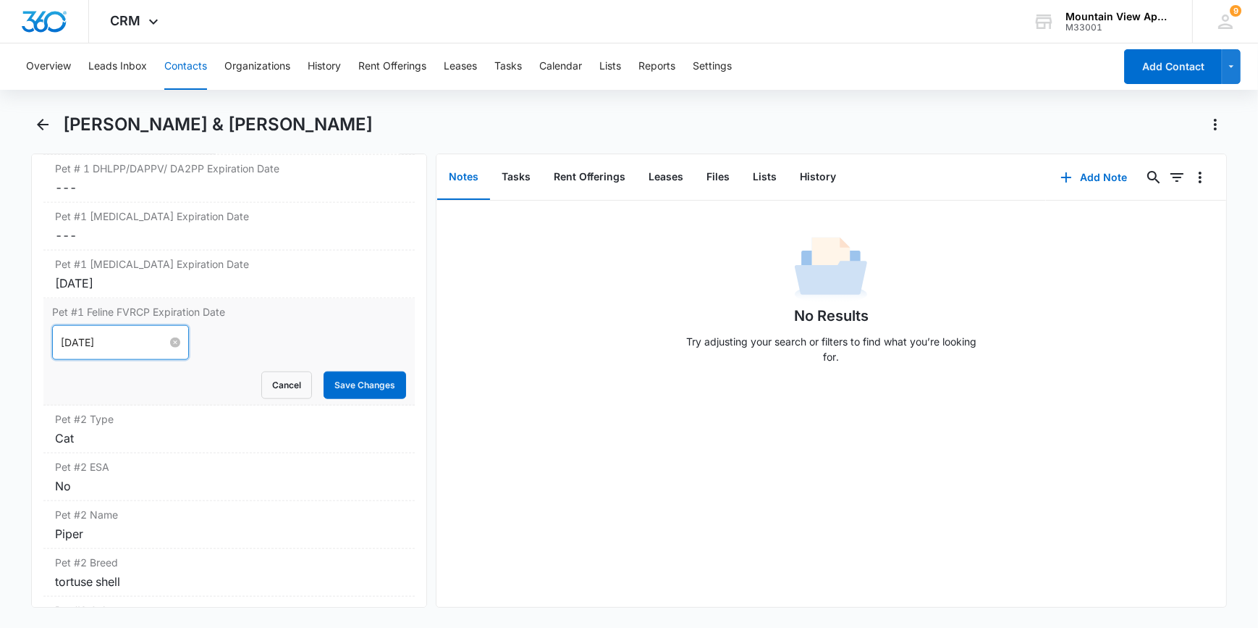
click at [152, 337] on input "Sep 28, 2025" at bounding box center [114, 342] width 106 height 16
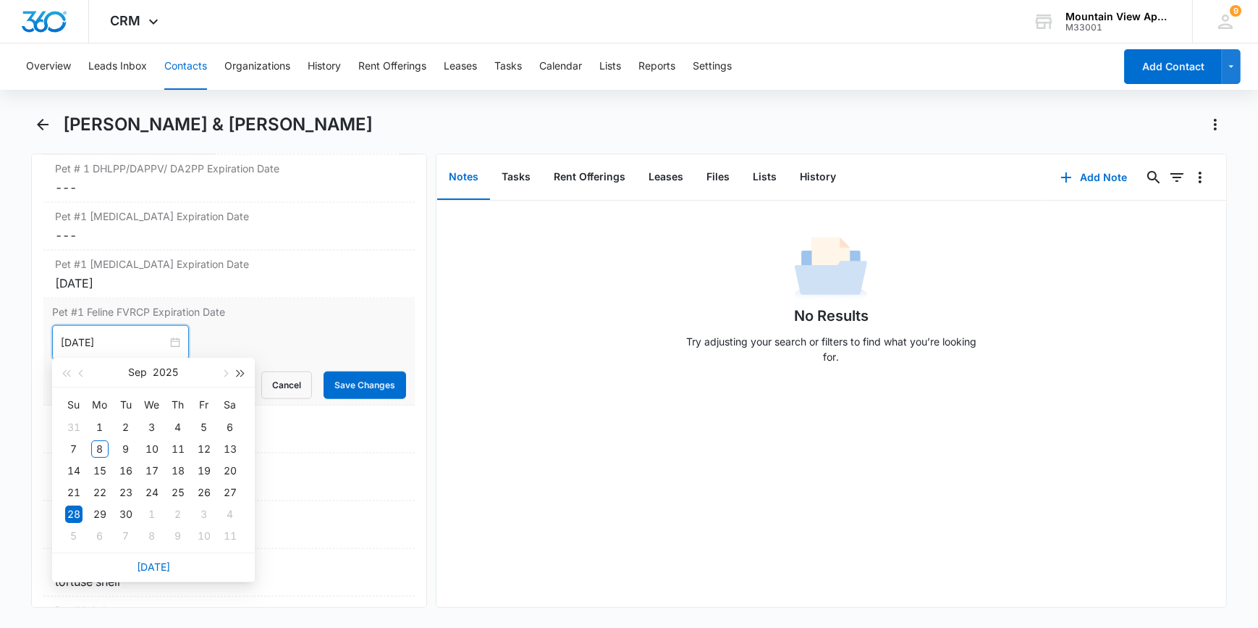
click at [239, 373] on span "button" at bounding box center [240, 373] width 7 height 7
type input "Sep 28, 2028"
click at [178, 515] on div "28" at bounding box center [177, 513] width 17 height 17
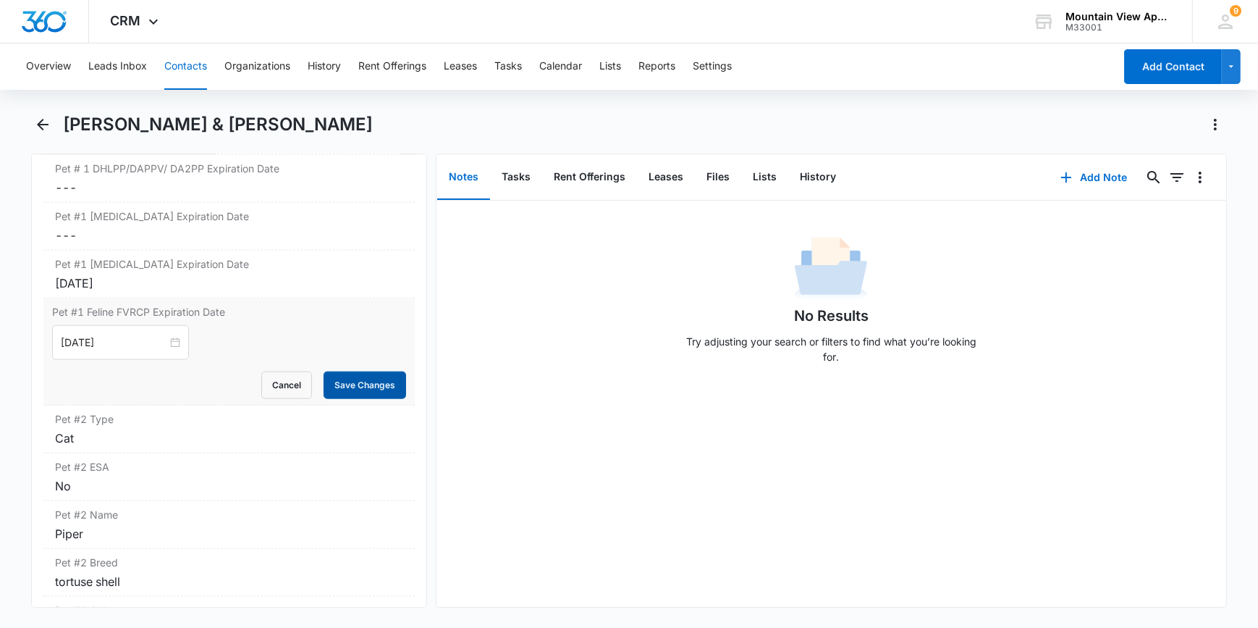
click at [360, 375] on button "Save Changes" at bounding box center [365, 385] width 83 height 28
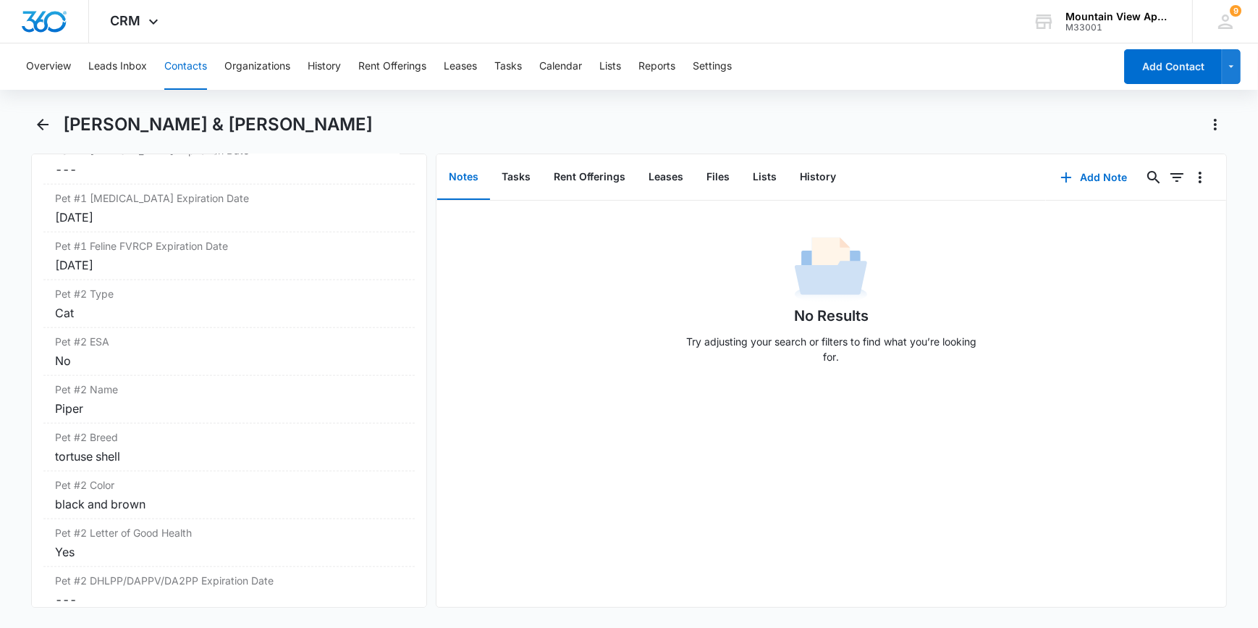
scroll to position [1974, 0]
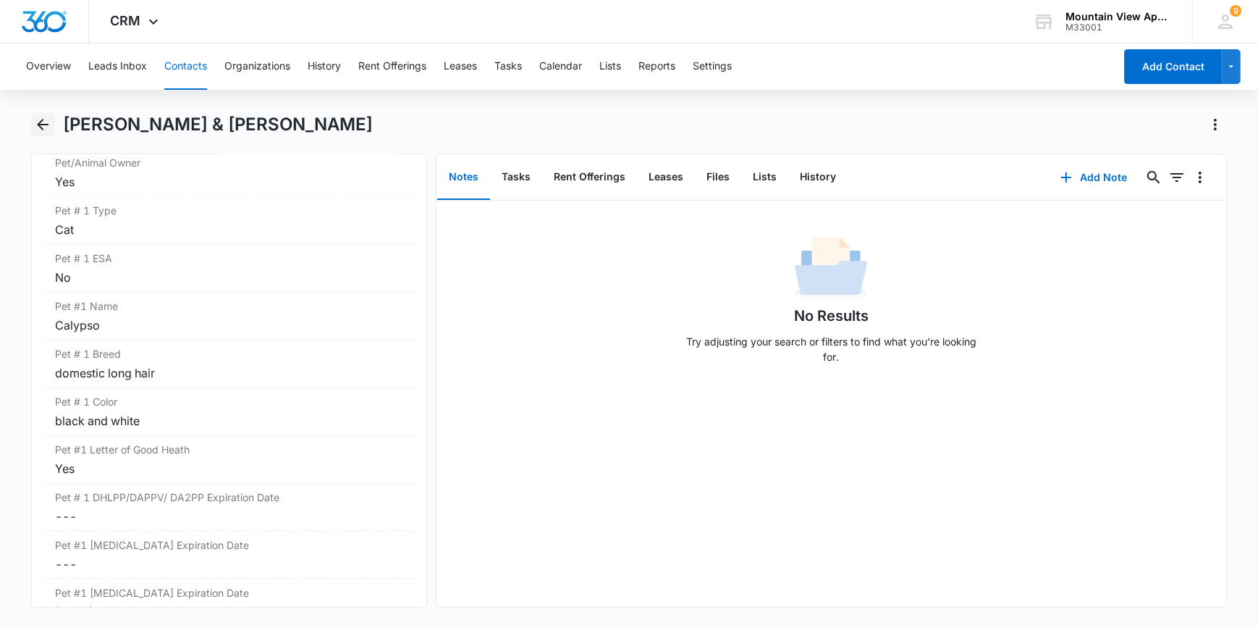
click at [40, 118] on icon "Back" at bounding box center [42, 124] width 17 height 17
